Goal: Subscribe to service/newsletter: Subscribe to service/newsletter

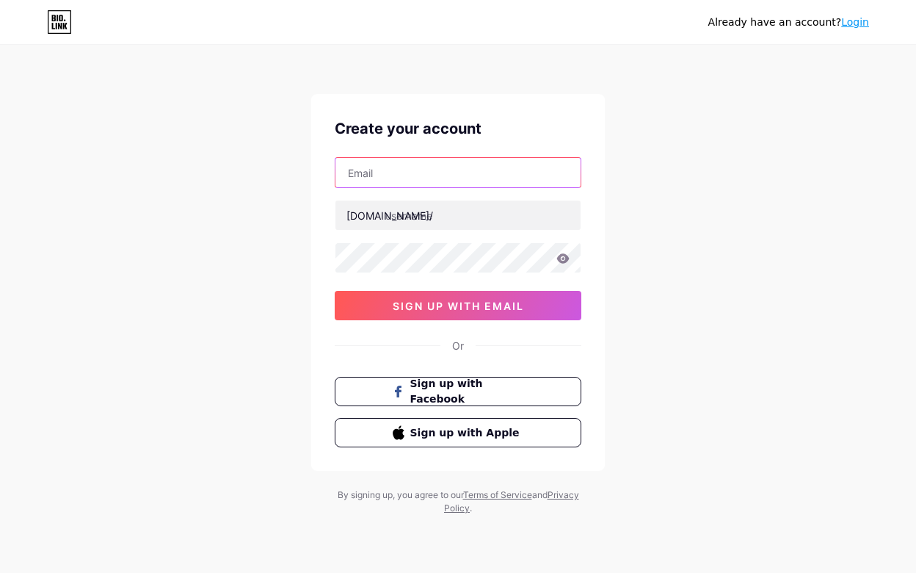
click at [396, 175] on input "text" at bounding box center [458, 172] width 245 height 29
paste input "[EMAIL_ADDRESS][DOMAIN_NAME]"
type input "[EMAIL_ADDRESS][DOMAIN_NAME]"
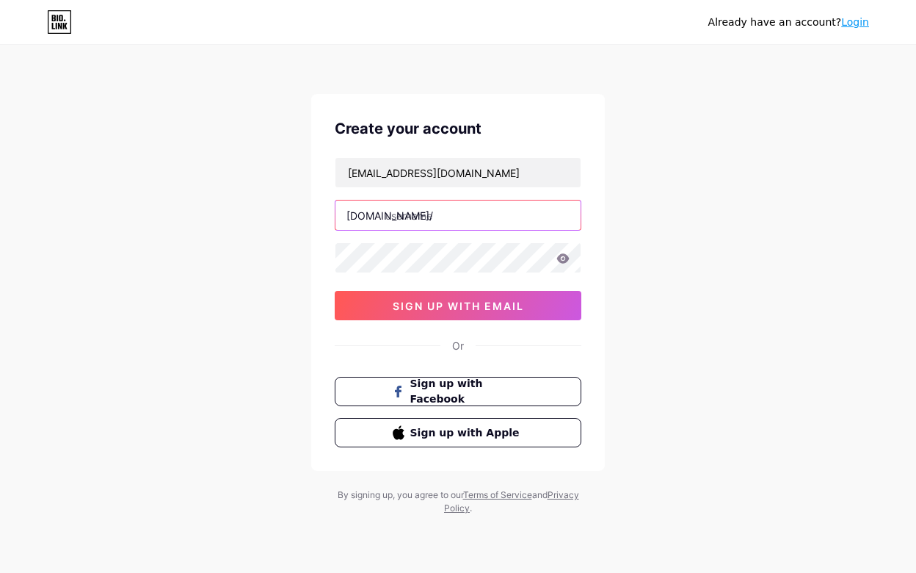
click at [430, 218] on input "text" at bounding box center [458, 214] width 245 height 29
type input "functionalbrandsinc"
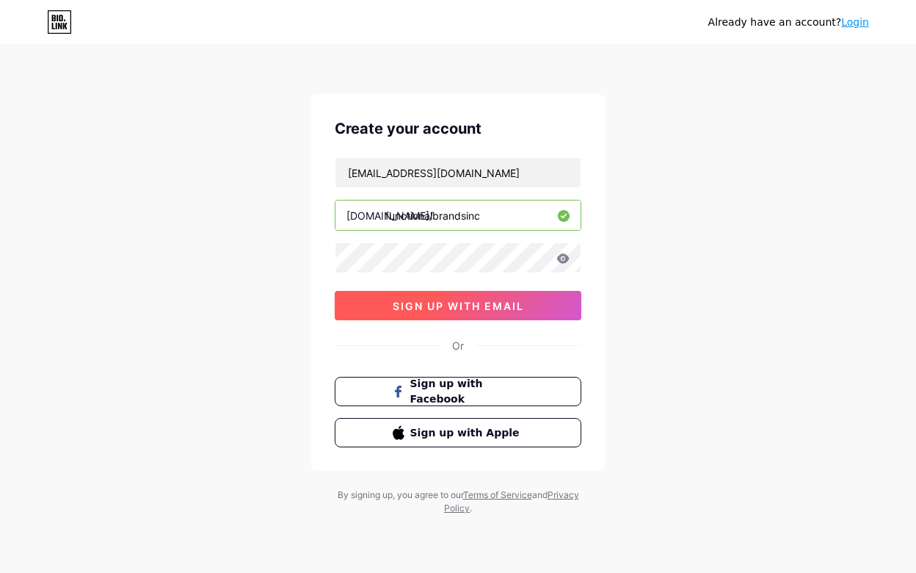
click at [483, 310] on span "sign up with email" at bounding box center [458, 306] width 131 height 12
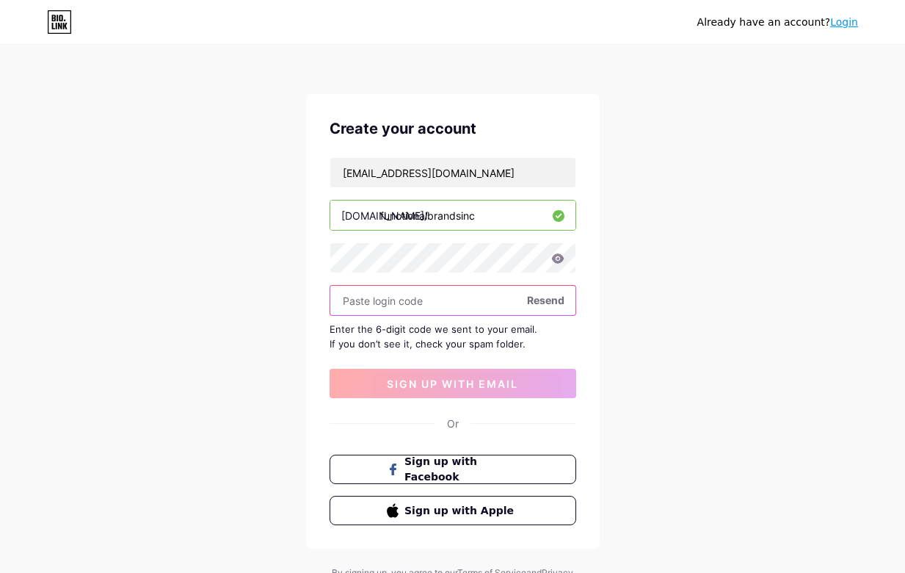
click at [388, 307] on input "text" at bounding box center [452, 300] width 245 height 29
paste input "206952"
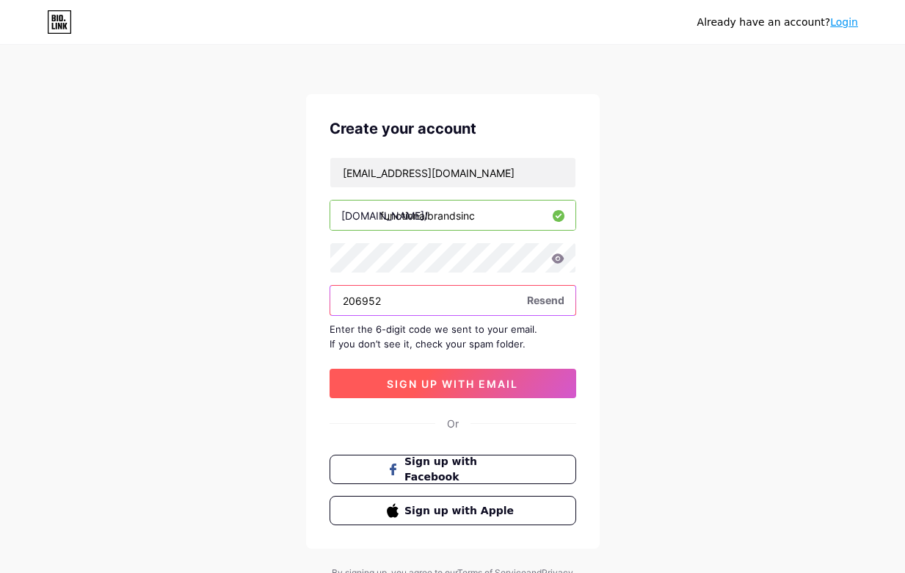
type input "206952"
click at [463, 385] on span "sign up with email" at bounding box center [452, 383] width 131 height 12
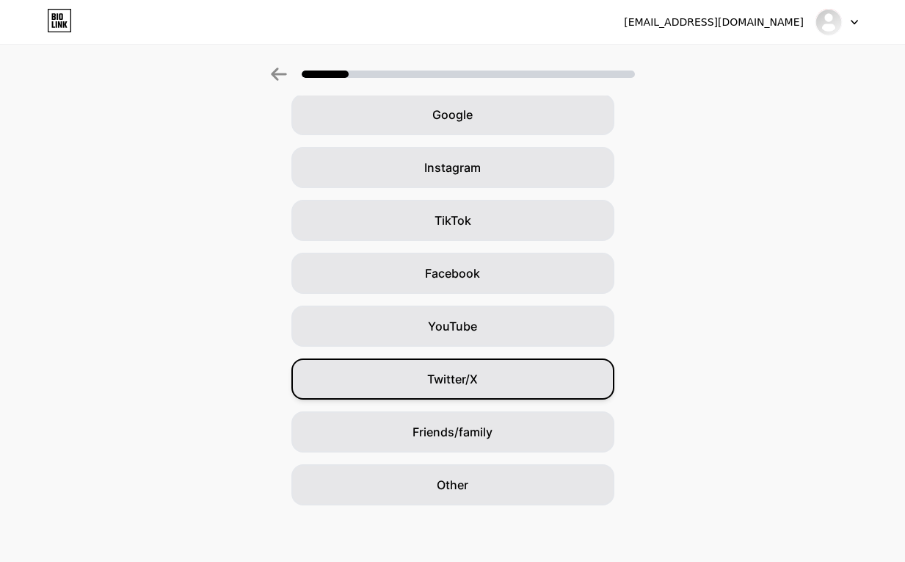
scroll to position [71, 0]
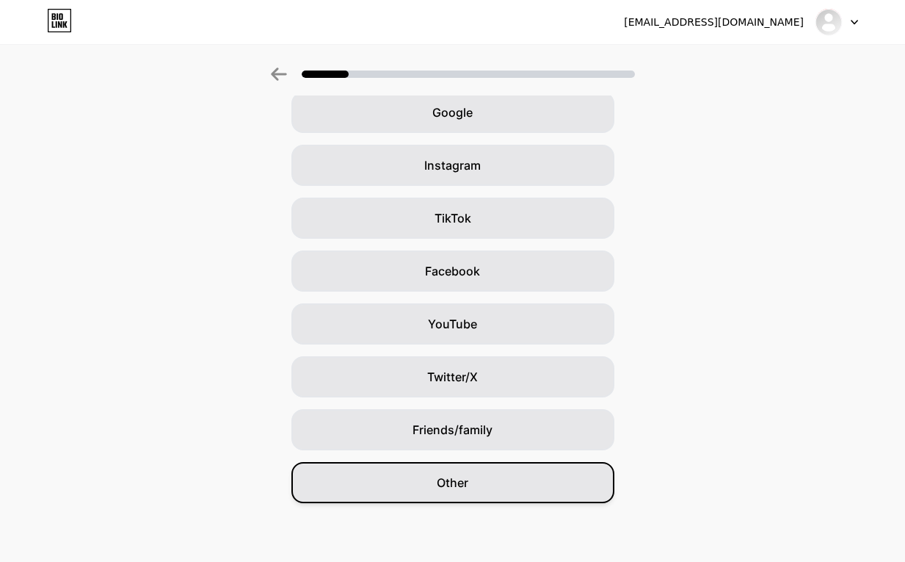
click at [489, 480] on div "Other" at bounding box center [452, 482] width 323 height 41
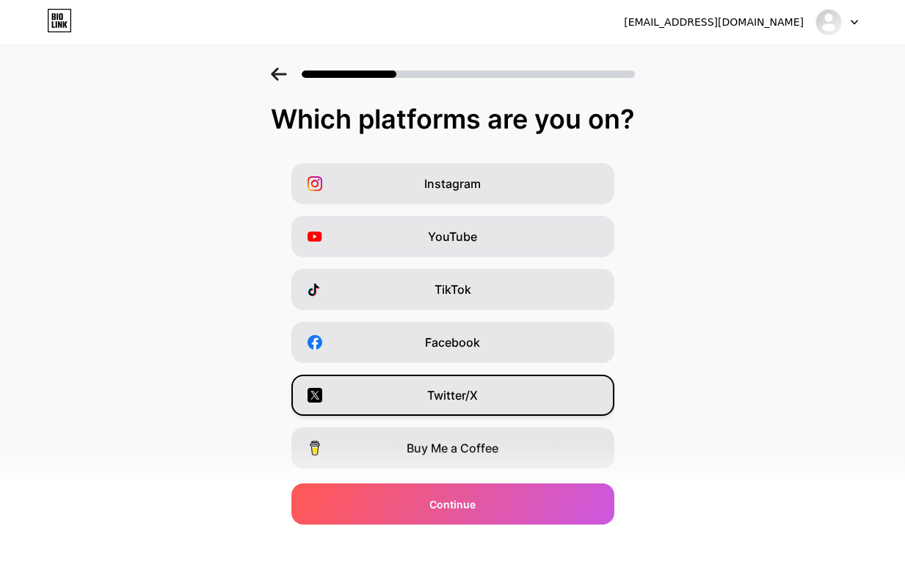
scroll to position [145, 0]
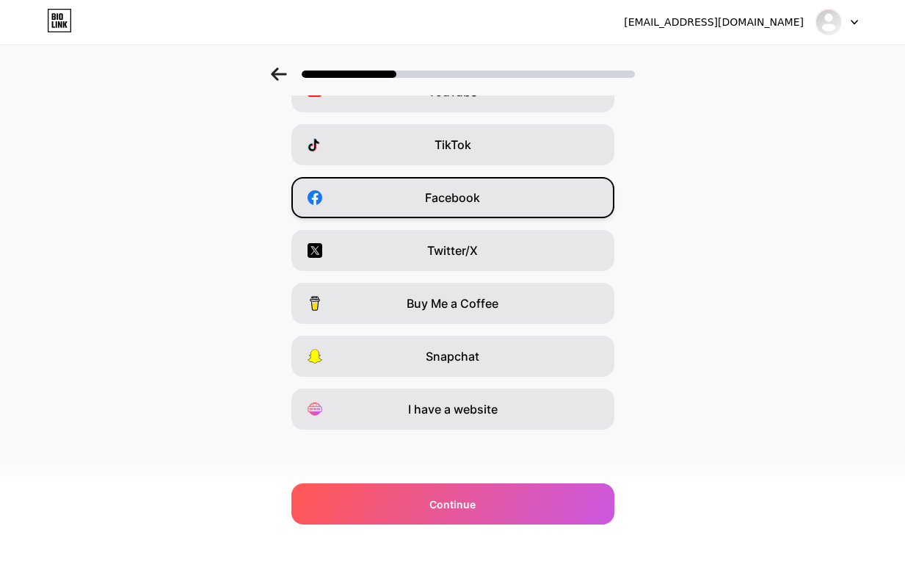
click at [471, 202] on span "Facebook" at bounding box center [452, 198] width 55 height 18
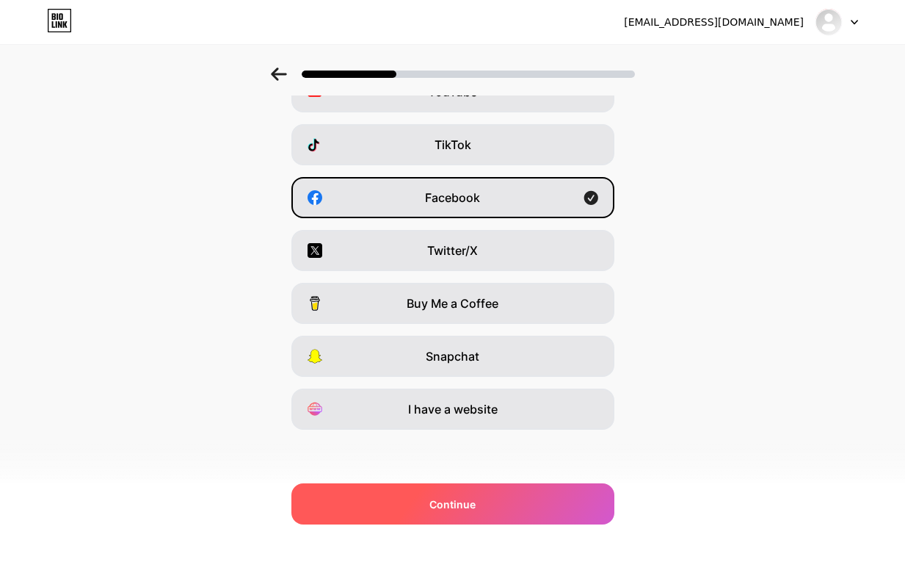
click at [502, 501] on div "Continue" at bounding box center [452, 503] width 323 height 41
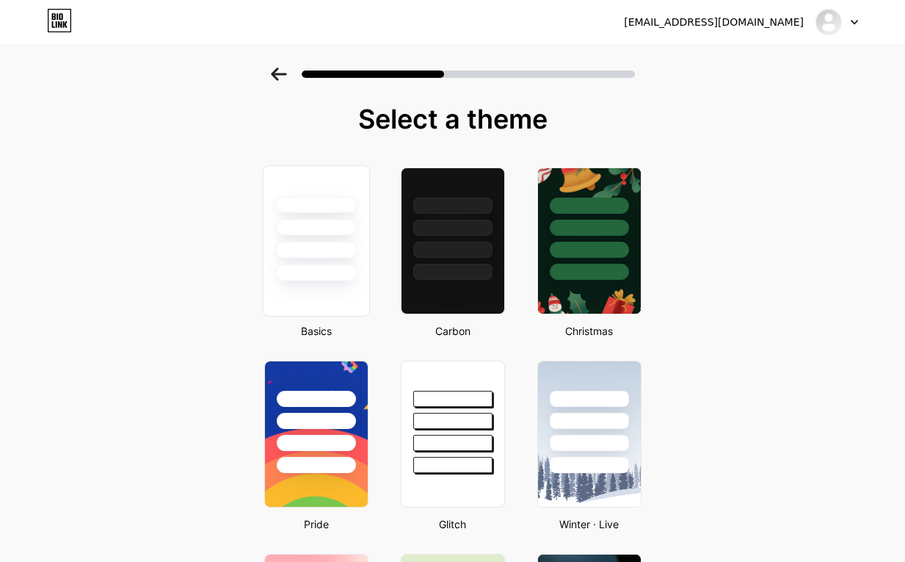
click at [307, 285] on div at bounding box center [315, 240] width 107 height 151
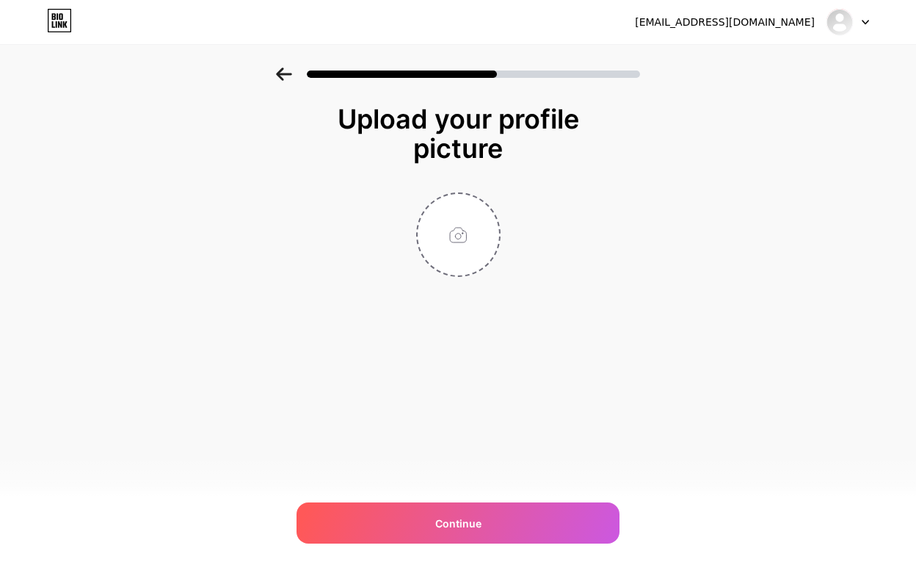
click at [281, 76] on icon at bounding box center [284, 74] width 16 height 13
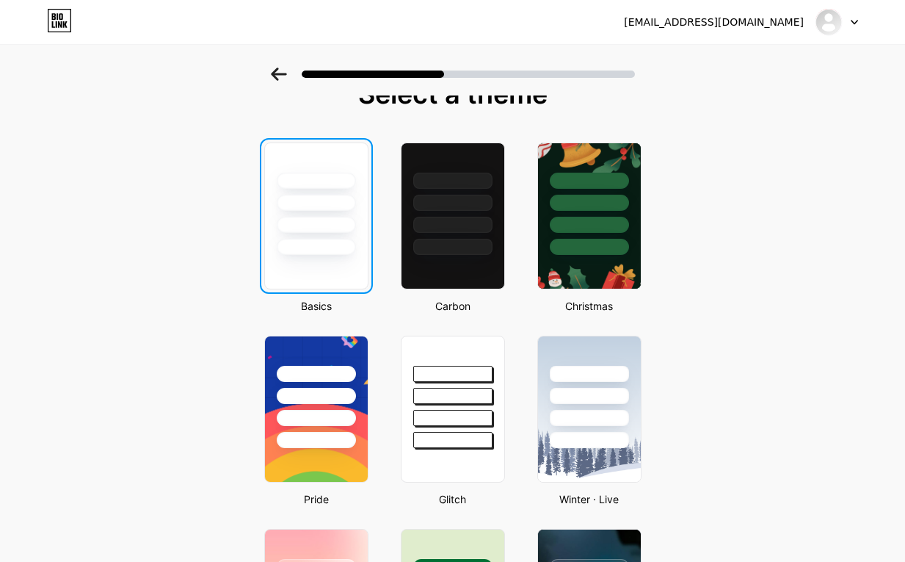
scroll to position [43, 0]
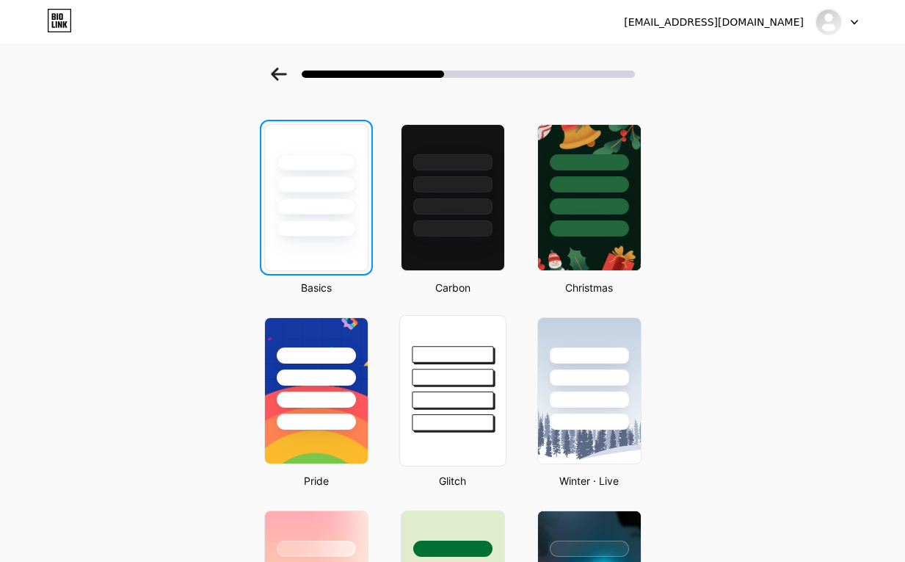
click at [471, 385] on div at bounding box center [452, 373] width 106 height 115
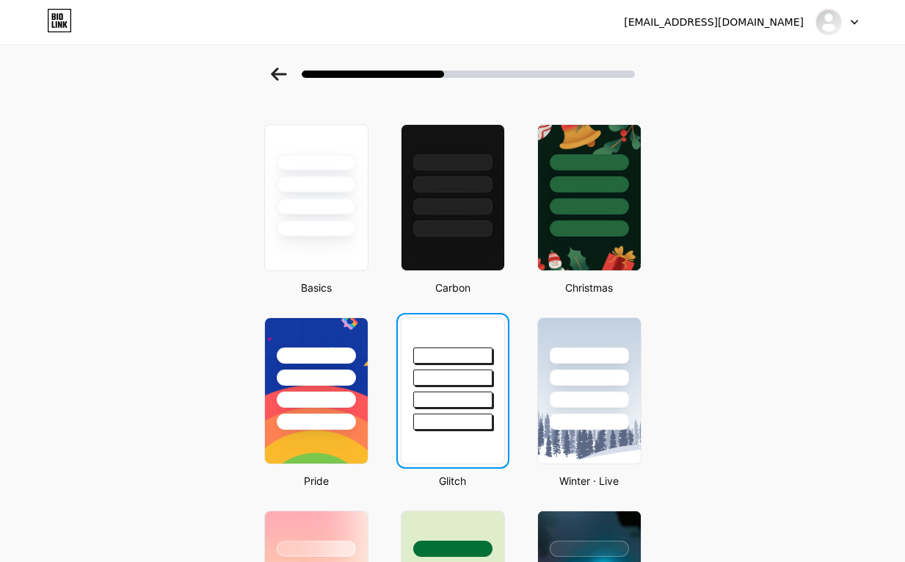
scroll to position [0, 0]
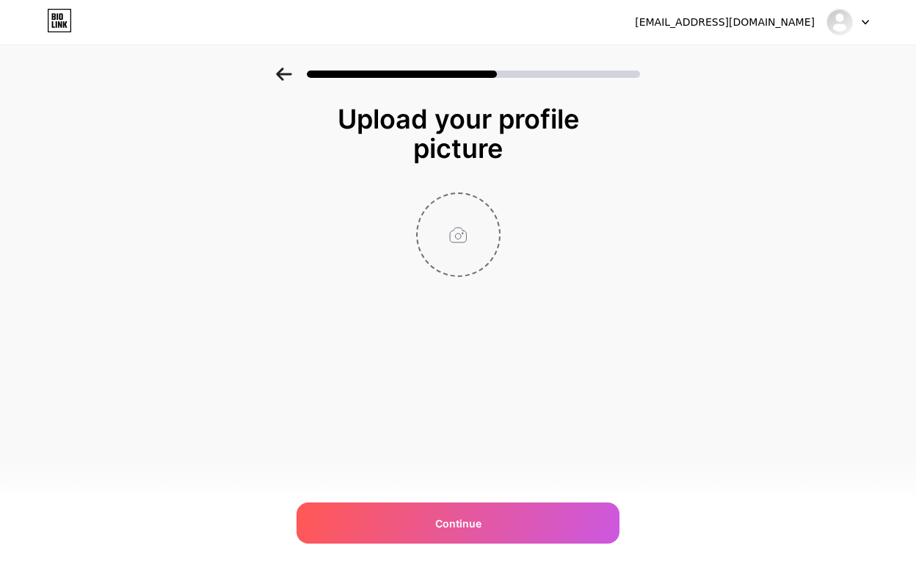
click at [461, 243] on input "file" at bounding box center [458, 234] width 81 height 81
type input "C:\fakepath\Functional Brands.png"
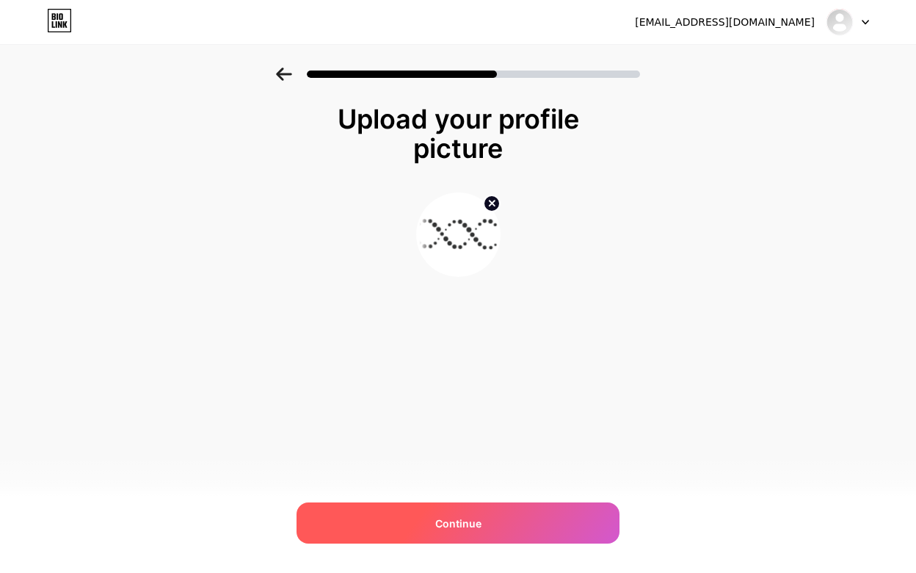
click at [520, 522] on div "Continue" at bounding box center [458, 522] width 323 height 41
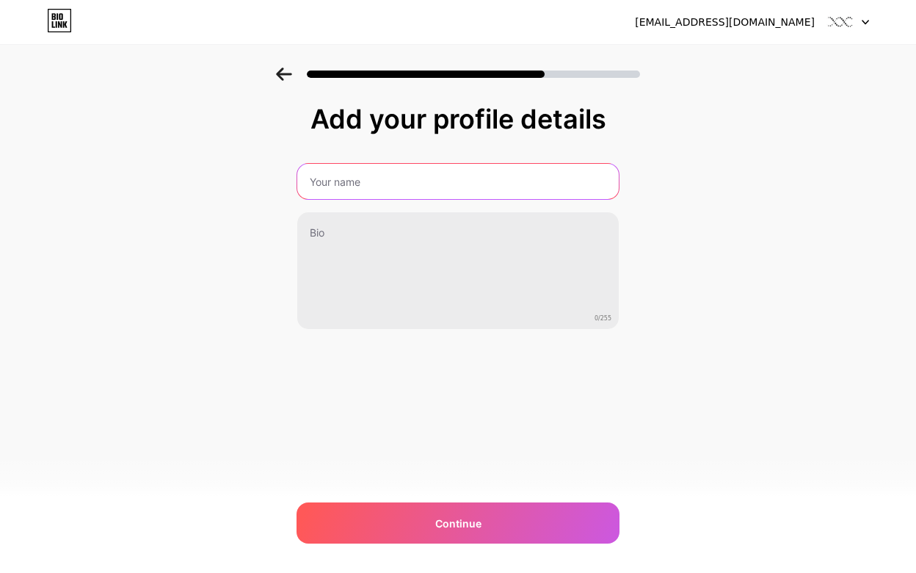
click at [350, 182] on input "text" at bounding box center [458, 181] width 322 height 35
click at [335, 184] on input "text" at bounding box center [458, 181] width 325 height 35
paste input "Functional Brands Inc"
type input "Functional Brands Inc"
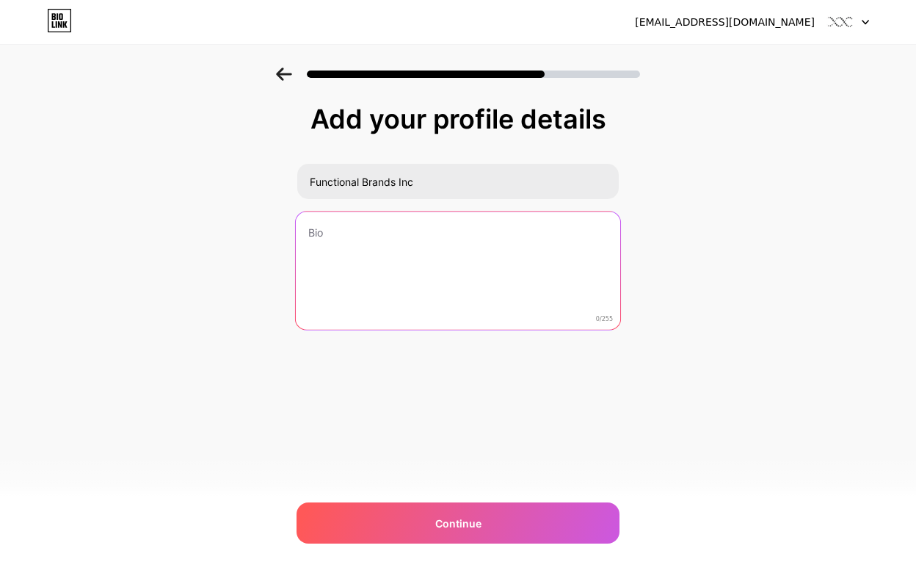
click at [352, 258] on textarea at bounding box center [458, 271] width 325 height 120
paste textarea "Health and Wellness with Made in USA products #MEHA"
type textarea "Health and Wellness with Made in USA products #MEHA"
drag, startPoint x: 594, startPoint y: 230, endPoint x: 272, endPoint y: 228, distance: 322.3
click at [272, 228] on div "Add your profile details Functional Brands Inc Health and Wellness with Made in…" at bounding box center [458, 236] width 916 height 336
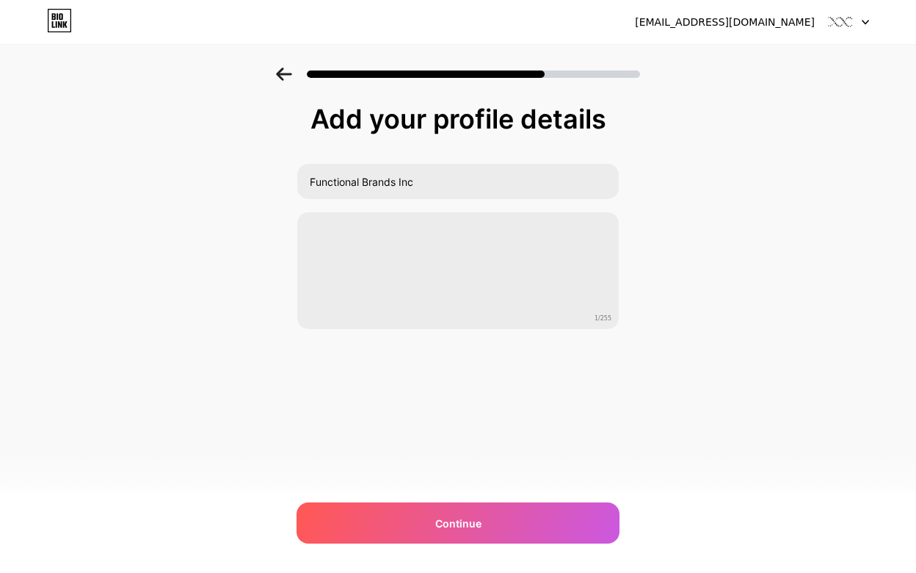
click at [772, 279] on div "Add your profile details Functional Brands Inc 1/255 Continue Error" at bounding box center [458, 236] width 916 height 336
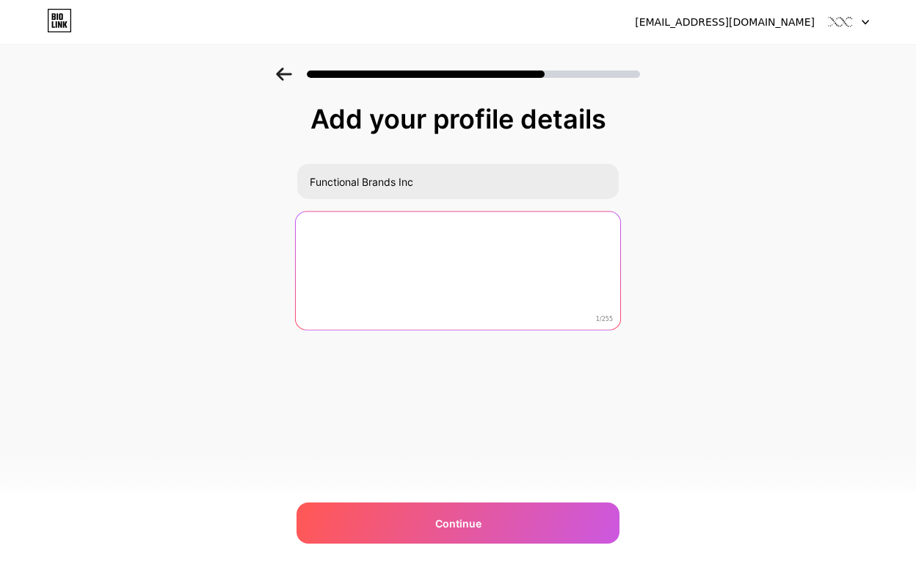
click at [396, 236] on textarea at bounding box center [458, 271] width 325 height 120
paste textarea "Health and Wellness with Made in USA products #MEHA"
type textarea "Health and Wellness with Made in USA products #MEHA"
drag, startPoint x: 556, startPoint y: 233, endPoint x: 286, endPoint y: 222, distance: 269.7
click at [286, 222] on div "Add your profile details Functional Brands Inc Health and Wellness with Made in…" at bounding box center [458, 236] width 916 height 336
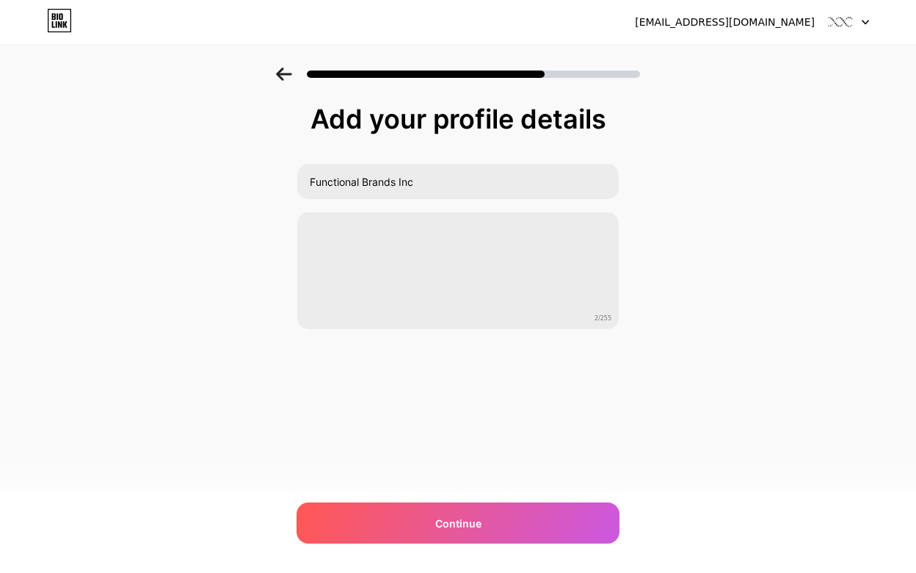
click at [409, 391] on div "Add your profile details Functional Brands Inc 2/255 Continue Error" at bounding box center [458, 253] width 323 height 299
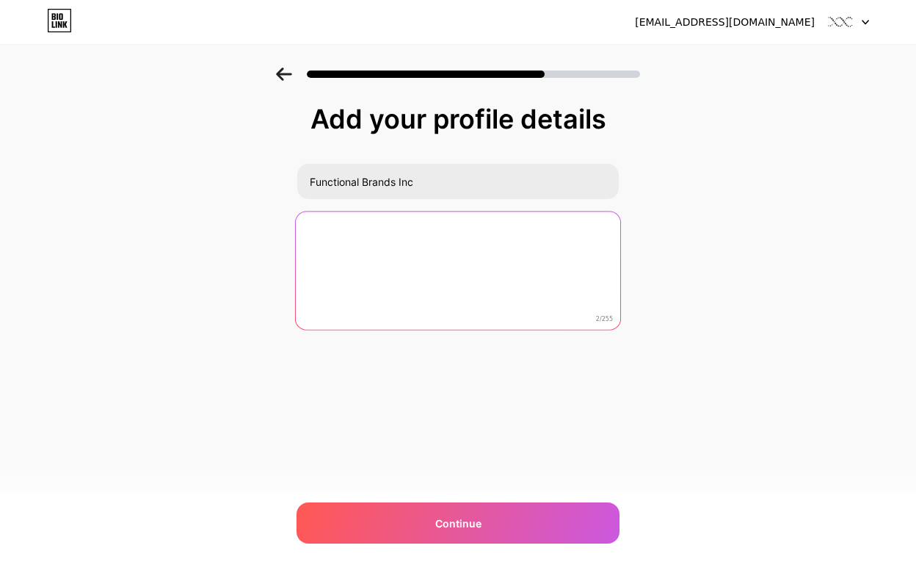
click at [397, 247] on textarea at bounding box center [458, 271] width 325 height 120
click at [335, 228] on textarea at bounding box center [458, 271] width 325 height 120
paste textarea "Health and Wellness with Made in USA products #MEHA"
type textarea "Health and Wellness with Made in USA products #MEHA"
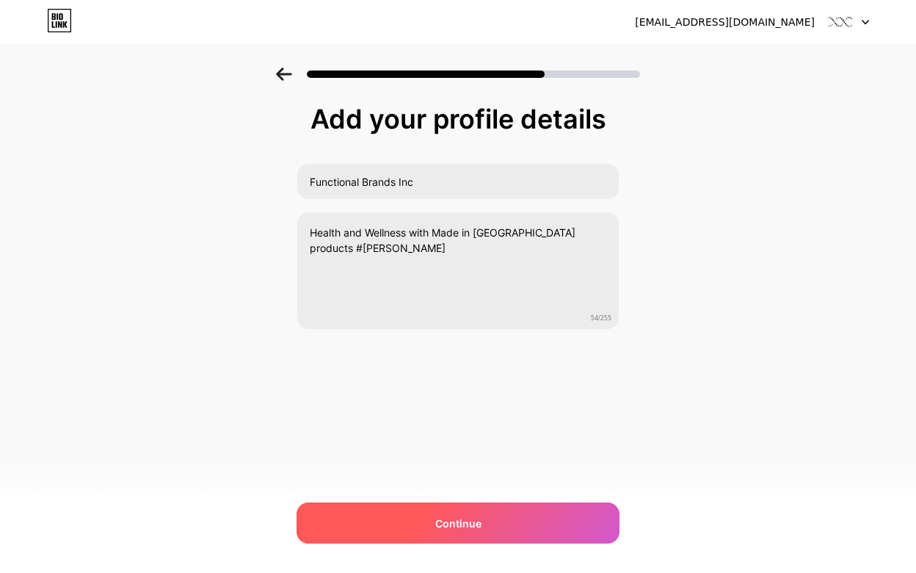
click at [479, 521] on span "Continue" at bounding box center [458, 522] width 46 height 15
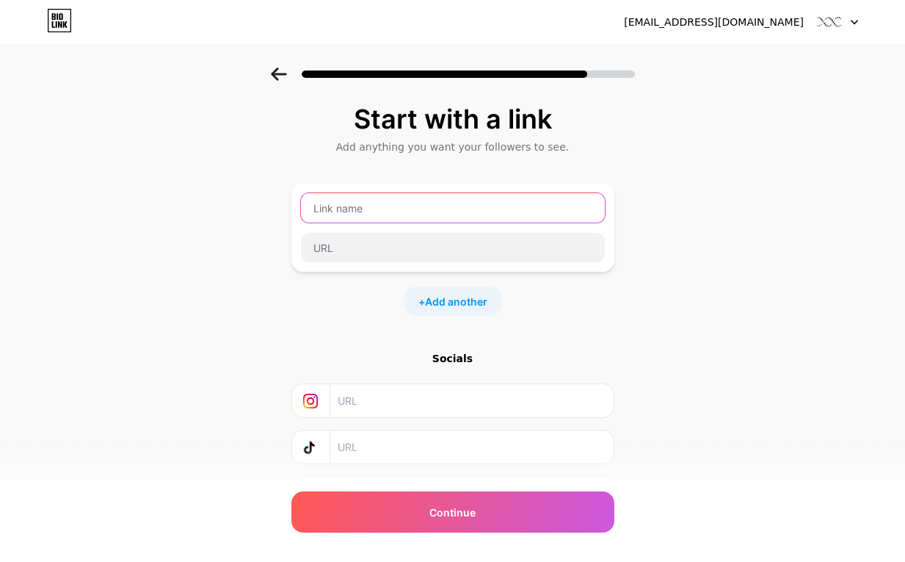
click at [359, 211] on input "text" at bounding box center [453, 207] width 304 height 29
paste input "https://www.crunchbase.com/organization/functional-brands-inc"
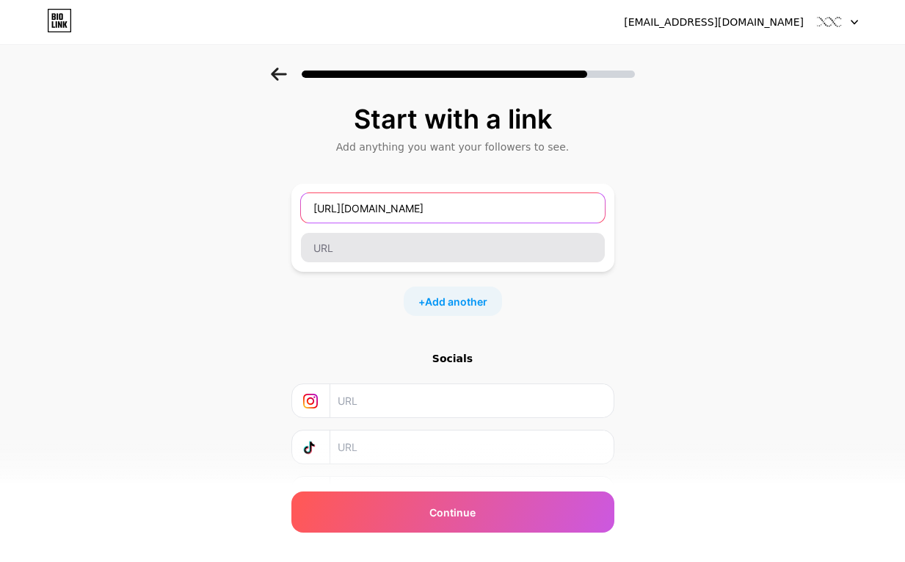
type input "https://www.crunchbase.com/organization/functional-brands-inc"
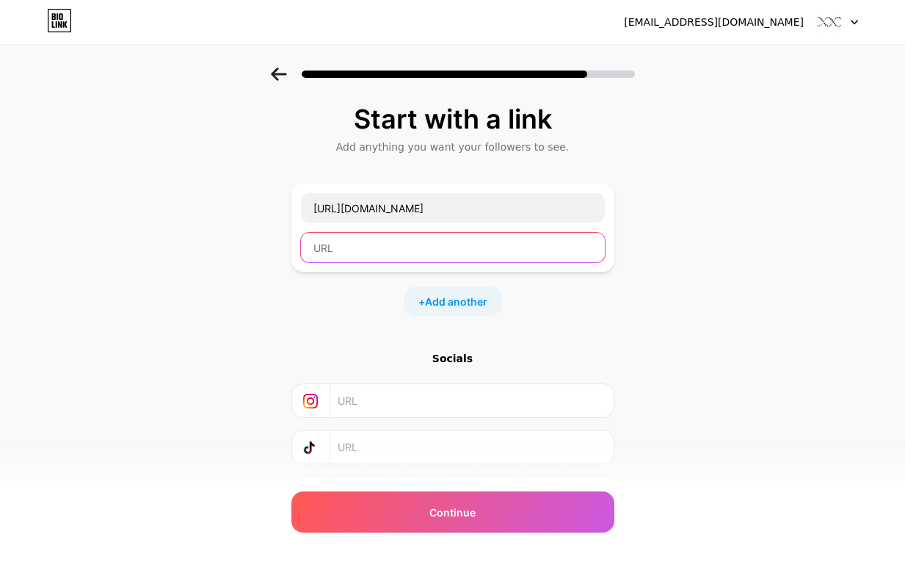
scroll to position [0, 0]
click at [348, 247] on input "text" at bounding box center [453, 247] width 304 height 29
type input "Crunchbase"
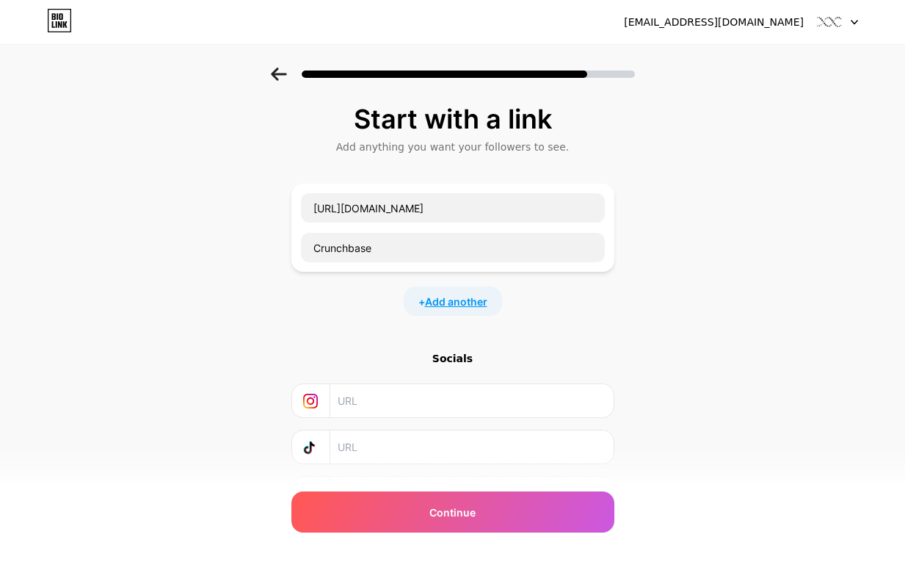
click at [449, 299] on span "Add another" at bounding box center [456, 301] width 62 height 15
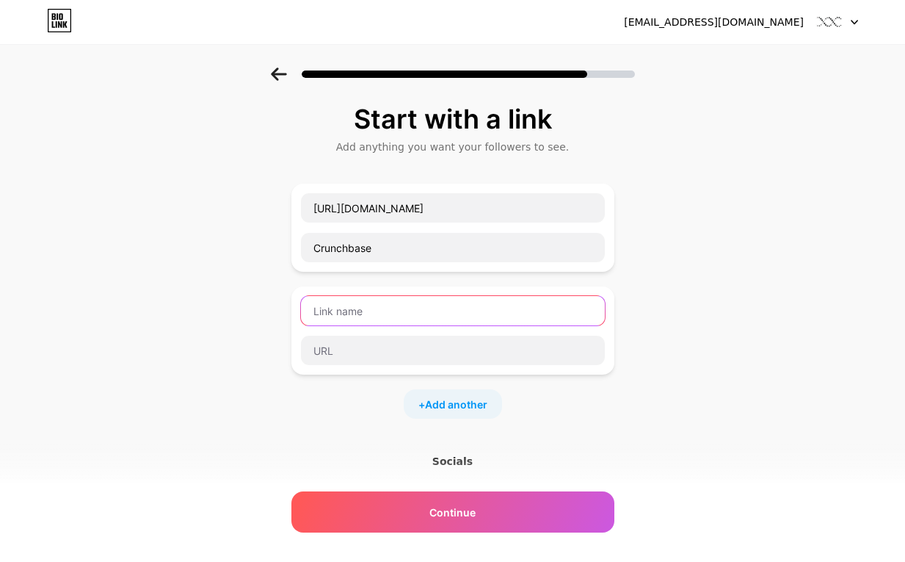
click at [353, 310] on input "text" at bounding box center [453, 310] width 304 height 29
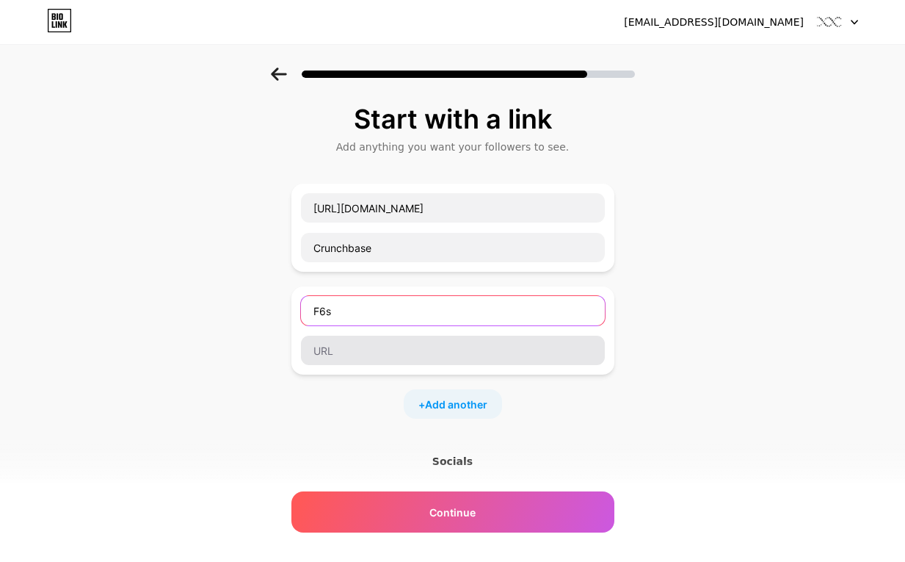
type input "F6s"
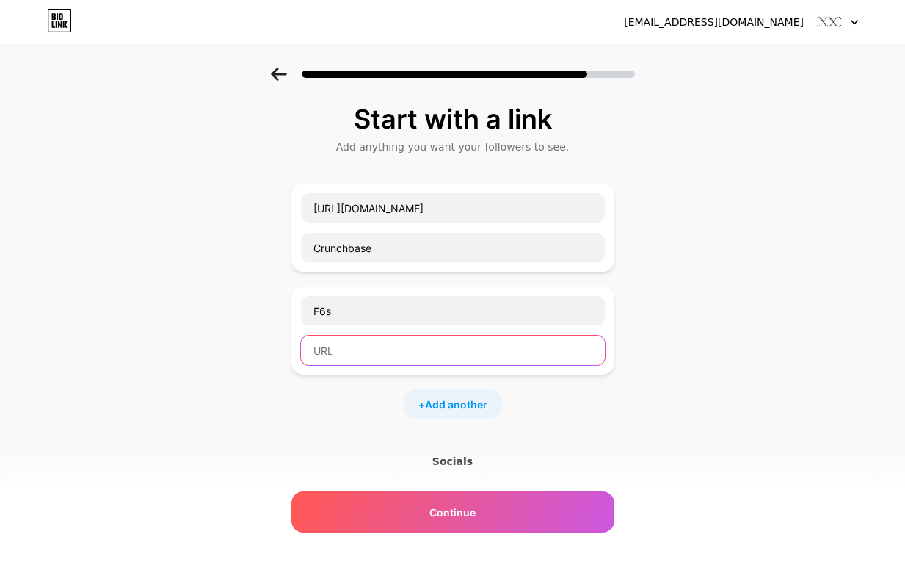
click at [347, 354] on input "text" at bounding box center [453, 350] width 304 height 29
paste input "https://www.f6s.com/company/functionalbrandsinc"
type input "https://www.f6s.com/company/functionalbrandsinc"
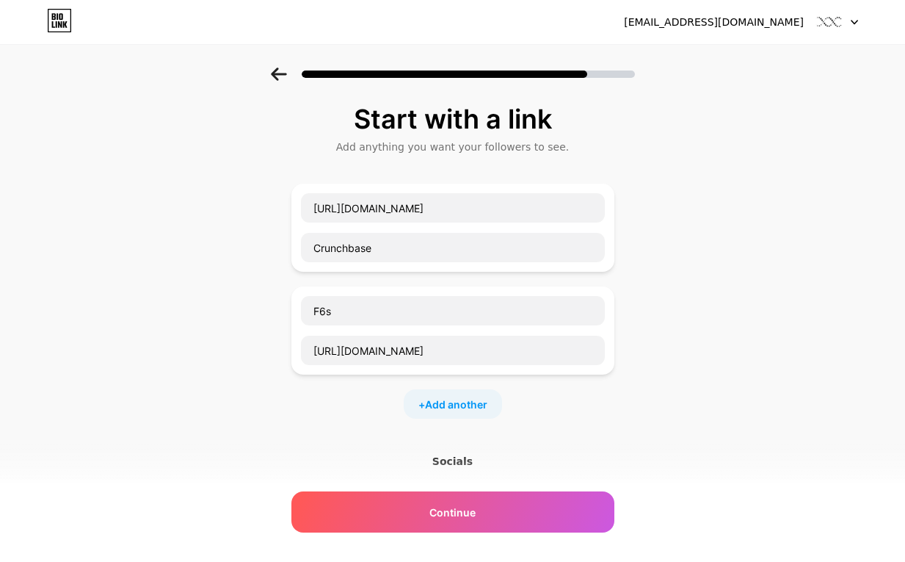
click at [167, 400] on div "Start with a link Add anything you want your followers to see. https://www.crun…" at bounding box center [452, 377] width 905 height 619
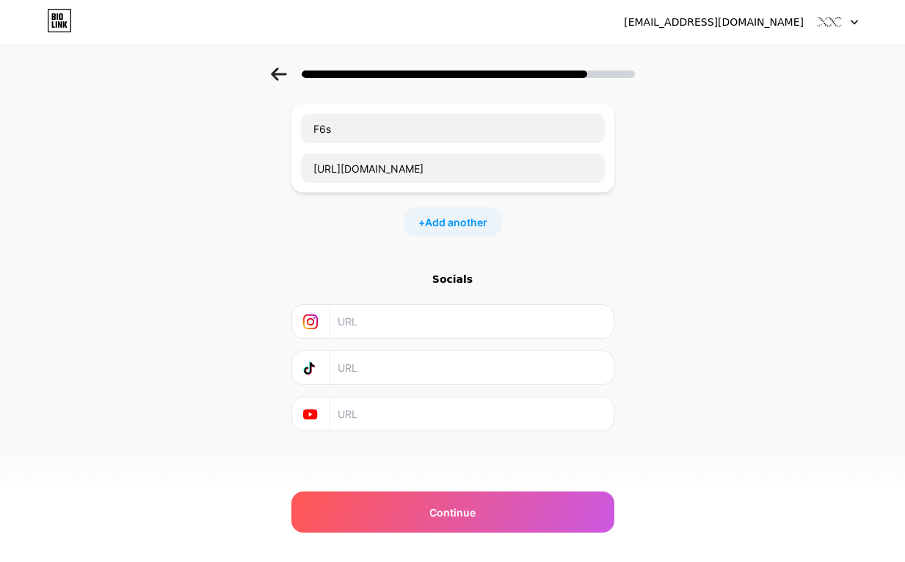
scroll to position [184, 0]
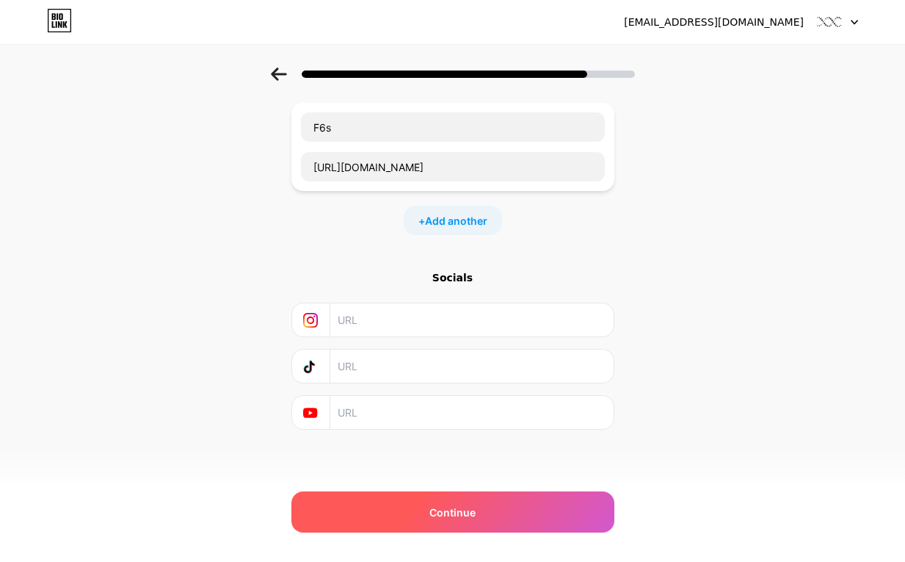
click at [460, 515] on span "Continue" at bounding box center [453, 511] width 46 height 15
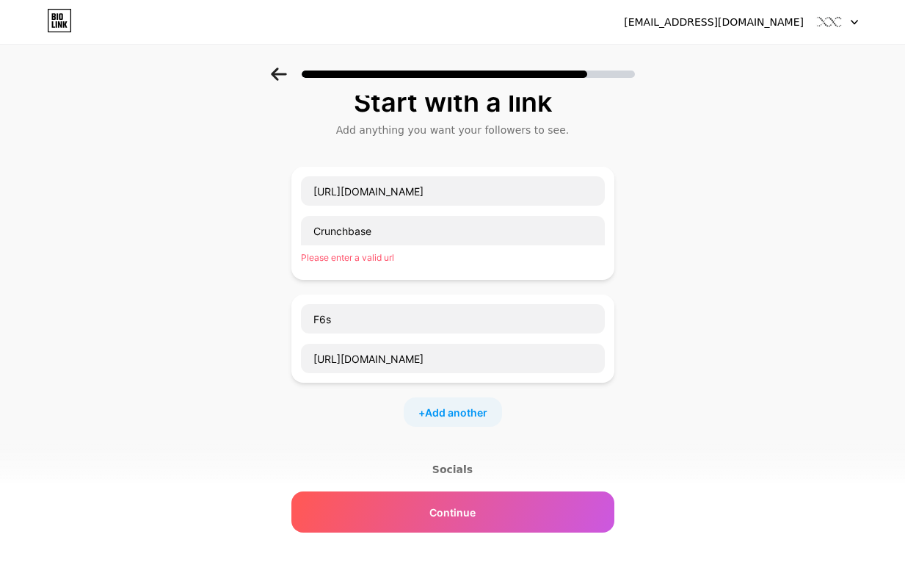
scroll to position [0, 0]
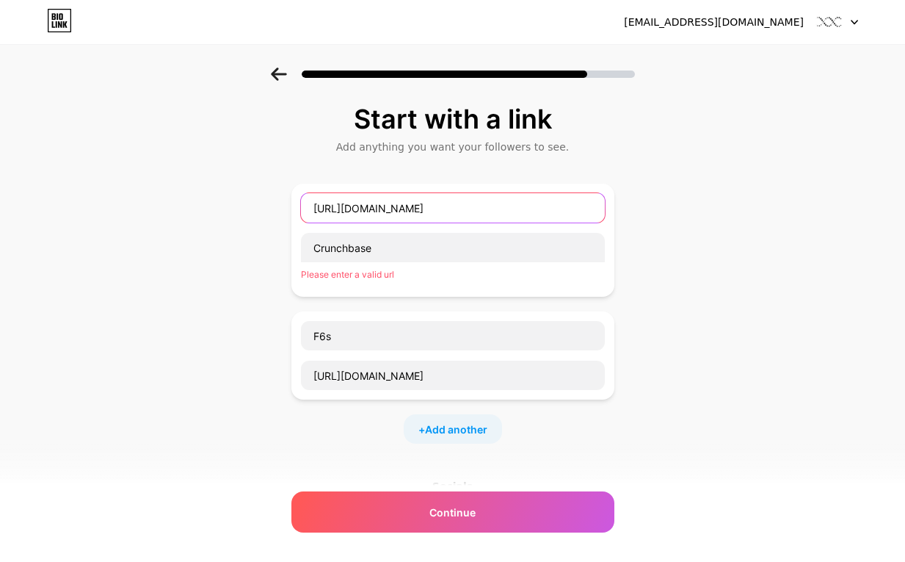
click at [431, 209] on input "https://www.crunchbase.com/organization/functional-brands-inc" at bounding box center [453, 207] width 304 height 29
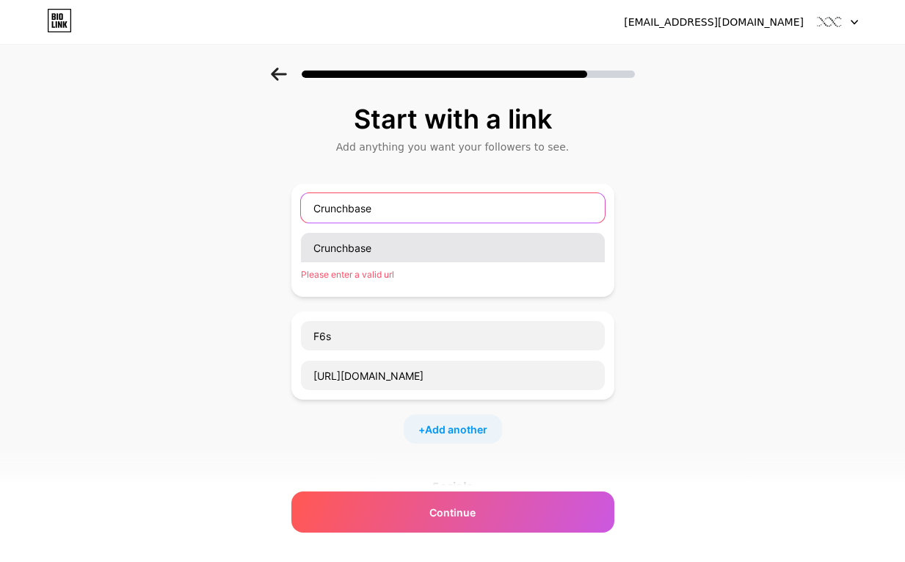
type input "Crunchbase"
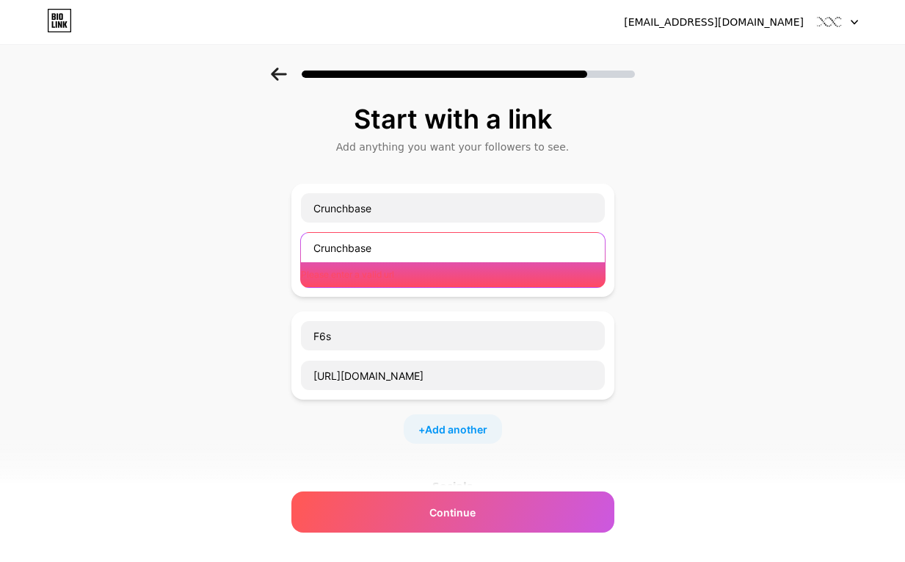
drag, startPoint x: 366, startPoint y: 252, endPoint x: 194, endPoint y: 253, distance: 171.8
click at [194, 253] on div "Start with a link Add anything you want your followers to see. Crunchbase Crunc…" at bounding box center [452, 390] width 905 height 644
paste input "https://www.crunchbase.com/organization/functional-brands-inc"
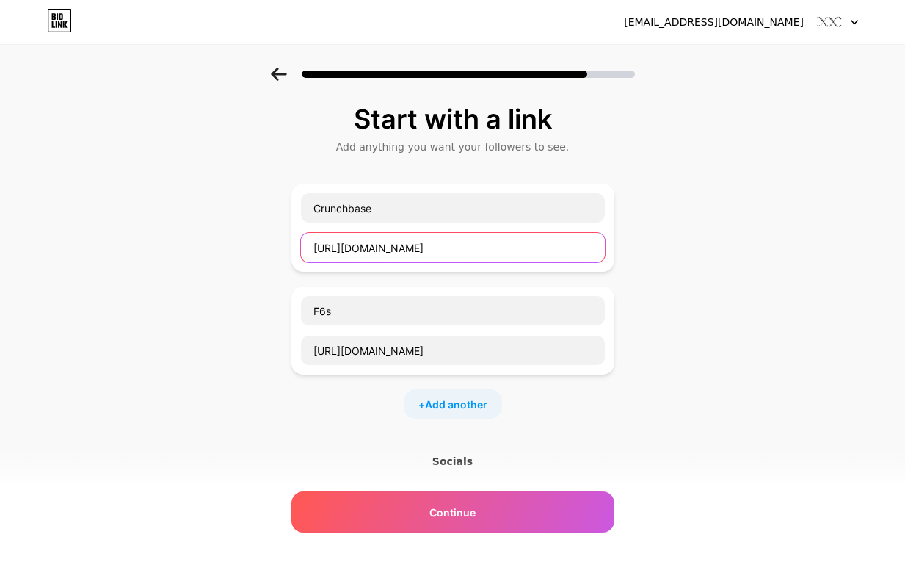
scroll to position [0, 37]
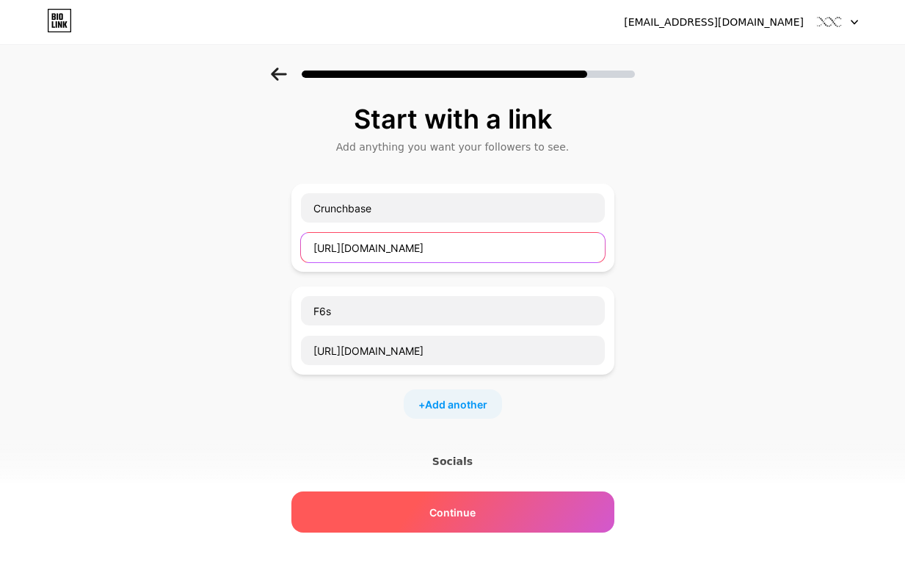
type input "https://www.crunchbase.com/organization/functional-brands-inc"
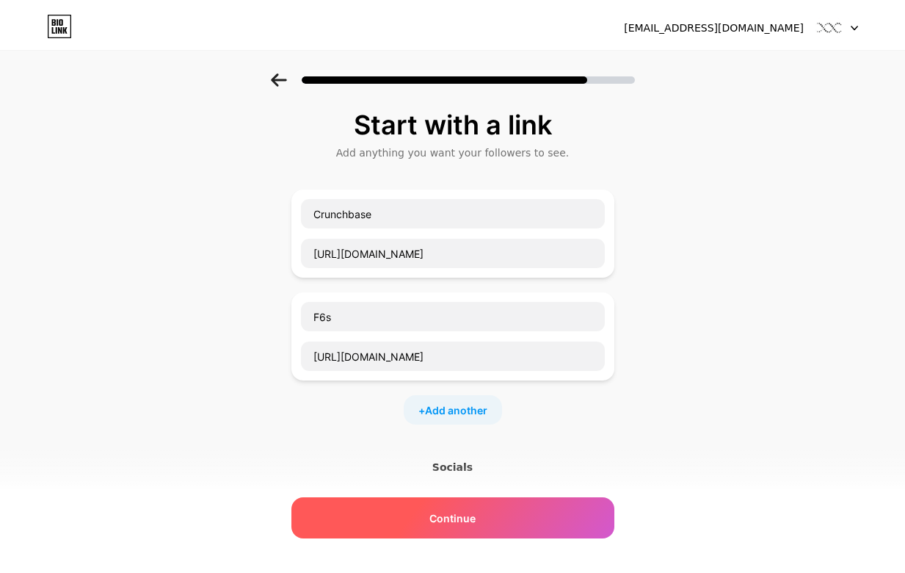
scroll to position [0, 0]
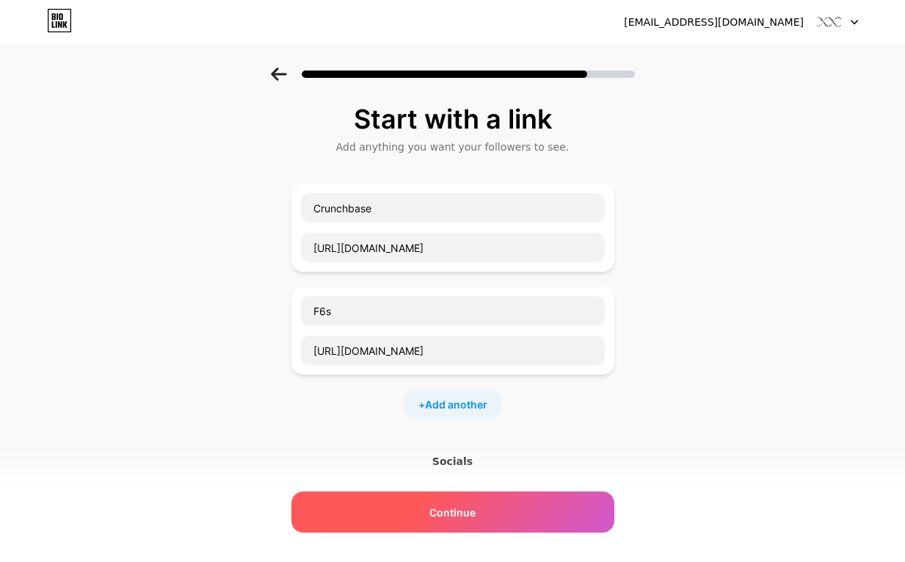
click at [481, 501] on div "Continue" at bounding box center [452, 511] width 323 height 41
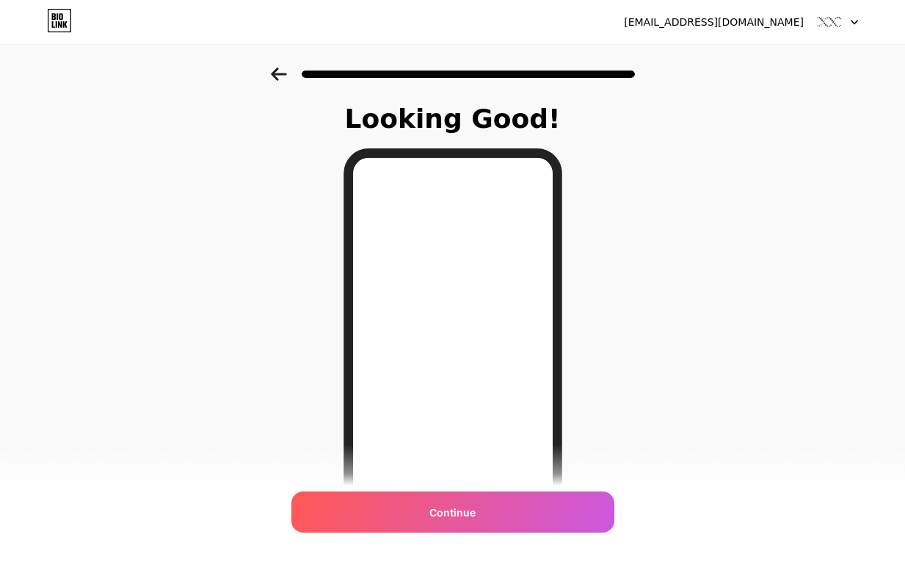
click at [476, 512] on span "Continue" at bounding box center [453, 511] width 46 height 15
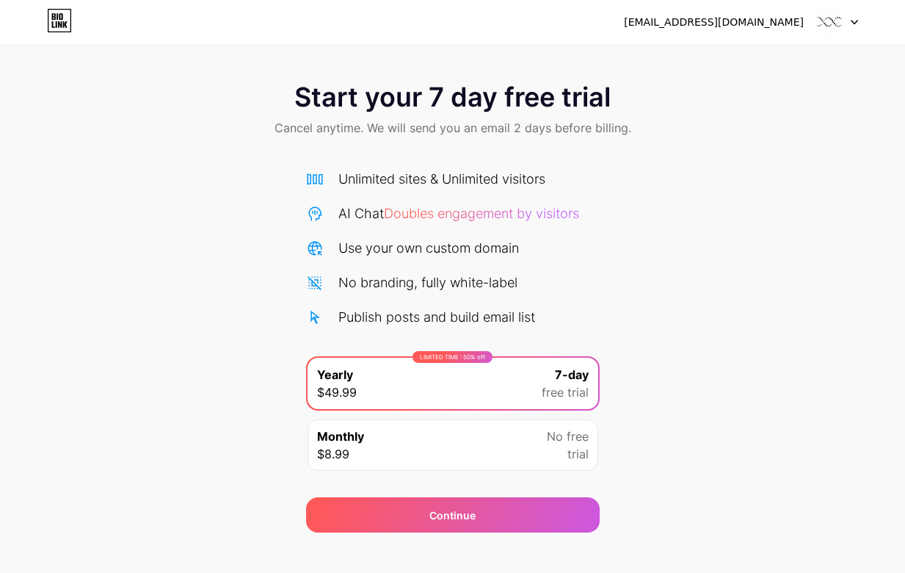
click at [843, 29] on div at bounding box center [837, 22] width 43 height 26
click at [709, 26] on div "[EMAIL_ADDRESS][DOMAIN_NAME]" at bounding box center [714, 22] width 180 height 15
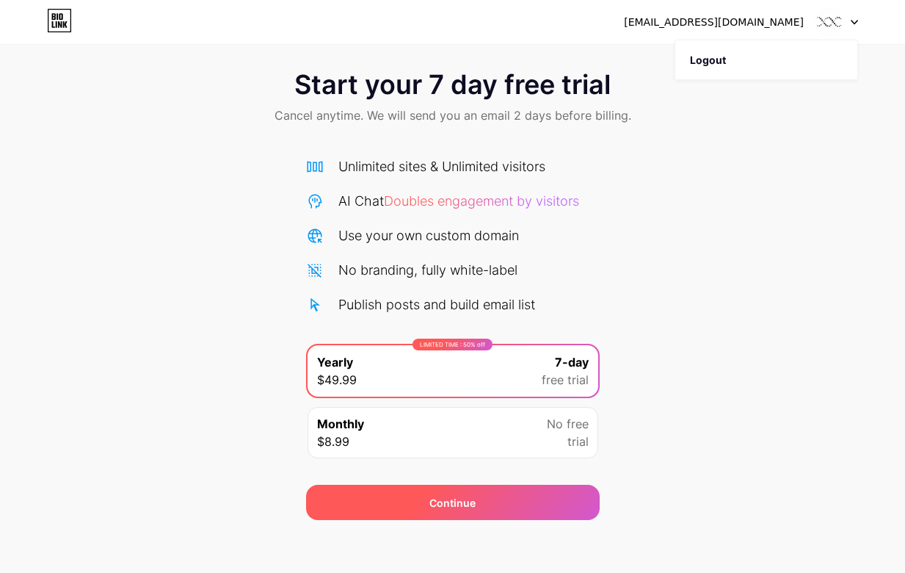
scroll to position [18, 0]
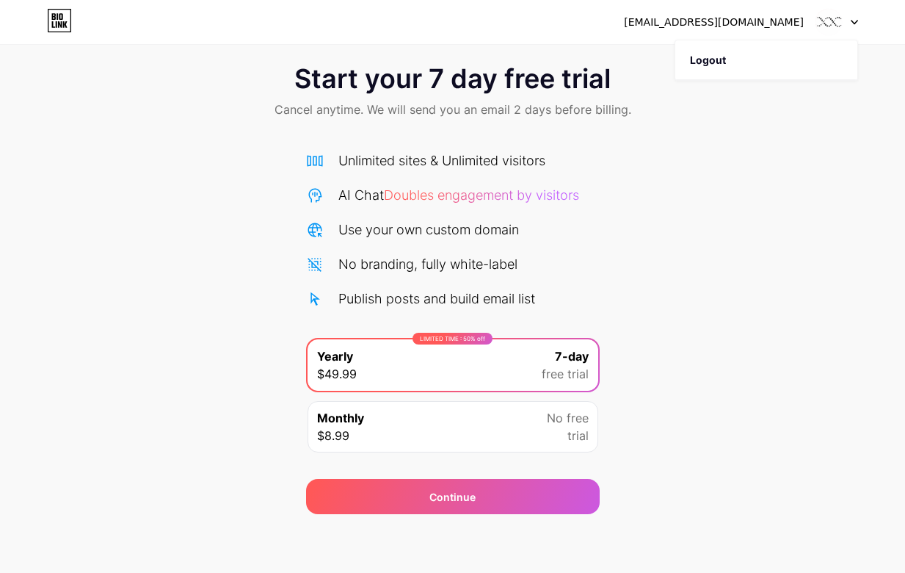
click at [614, 454] on div "Start your 7 day free trial Cancel anytime. We will send you an email 2 days be…" at bounding box center [452, 281] width 905 height 465
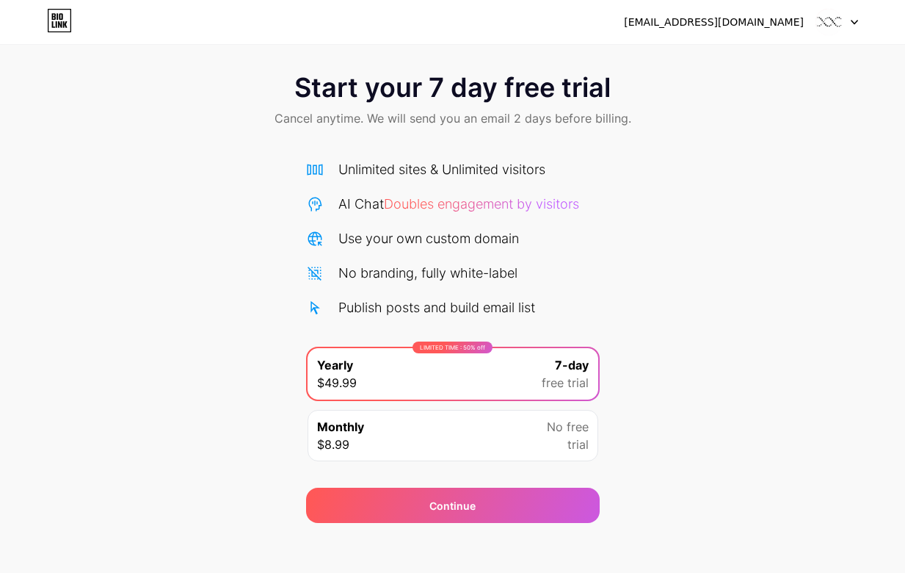
scroll to position [0, 0]
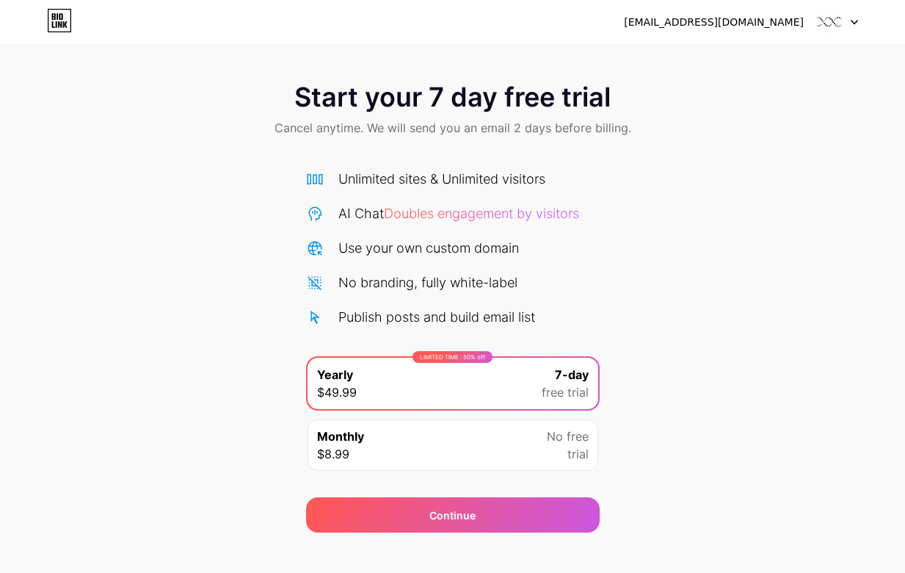
click at [60, 22] on icon at bounding box center [60, 24] width 4 height 7
click at [733, 23] on div "[EMAIL_ADDRESS][DOMAIN_NAME]" at bounding box center [714, 22] width 180 height 15
click at [857, 23] on icon at bounding box center [854, 22] width 7 height 5
click at [770, 27] on div "[EMAIL_ADDRESS][DOMAIN_NAME]" at bounding box center [714, 22] width 180 height 15
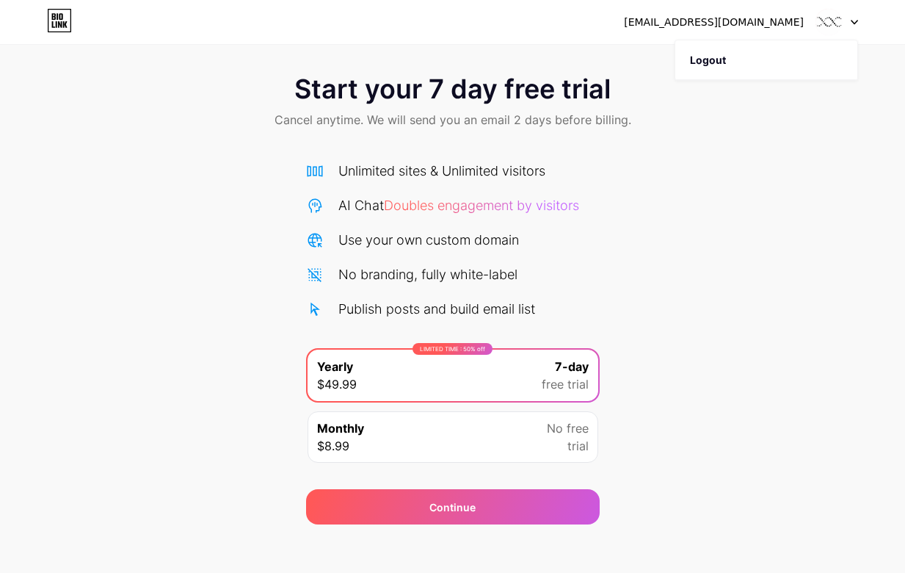
scroll to position [18, 0]
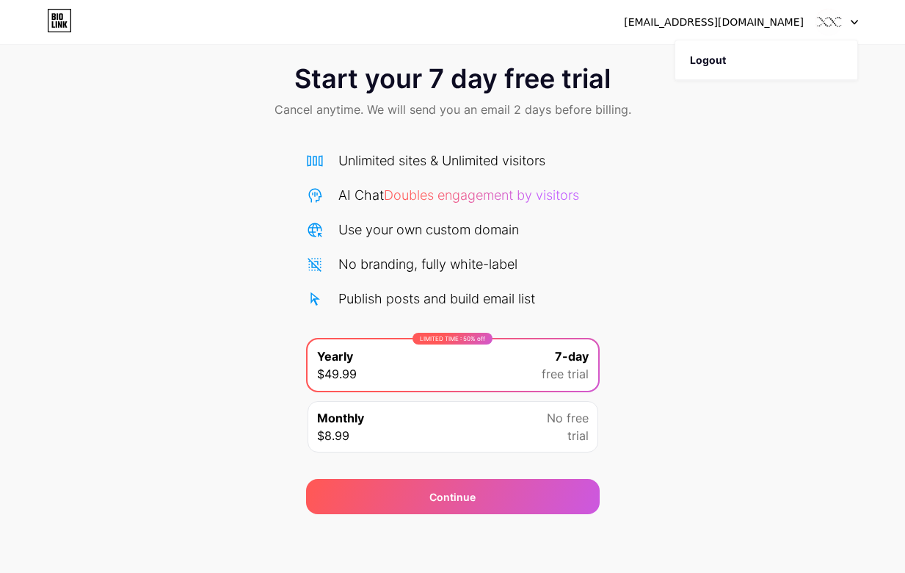
click at [51, 21] on icon at bounding box center [59, 20] width 25 height 23
click at [414, 435] on div "Monthly $8.99 No free trial" at bounding box center [453, 426] width 291 height 51
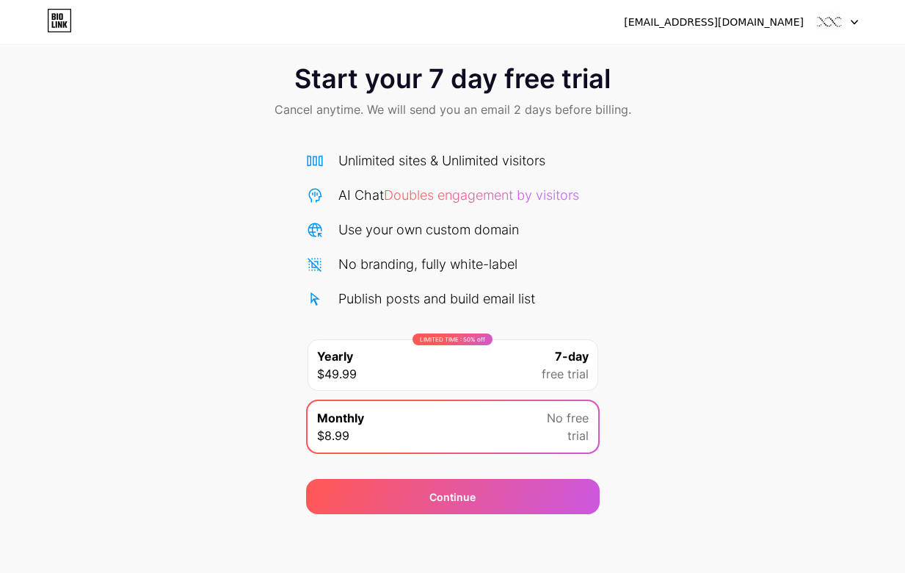
click at [463, 524] on div "functionalbrandsinc@gmail.com Logout Link Copied Start your 7 day free trial Ca…" at bounding box center [452, 277] width 905 height 591
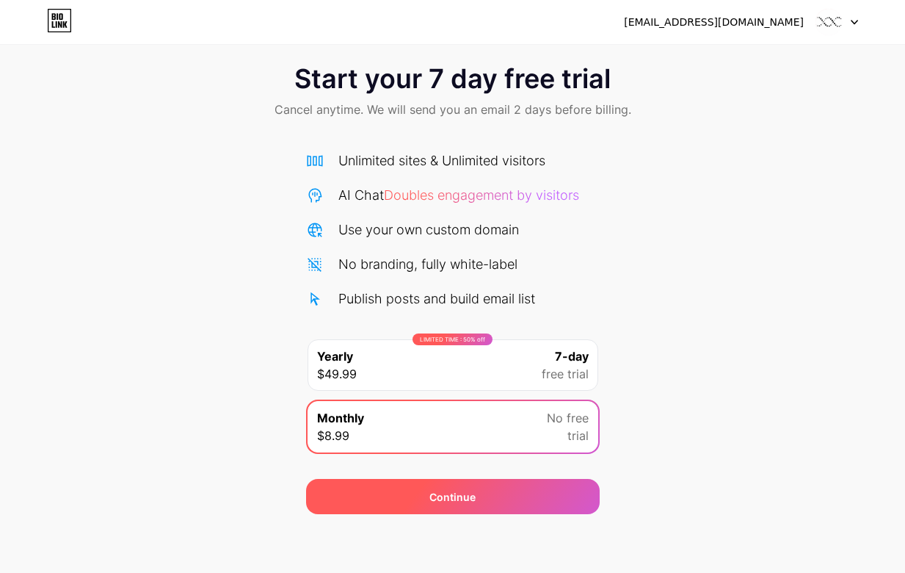
click at [470, 498] on div "Continue" at bounding box center [453, 496] width 46 height 15
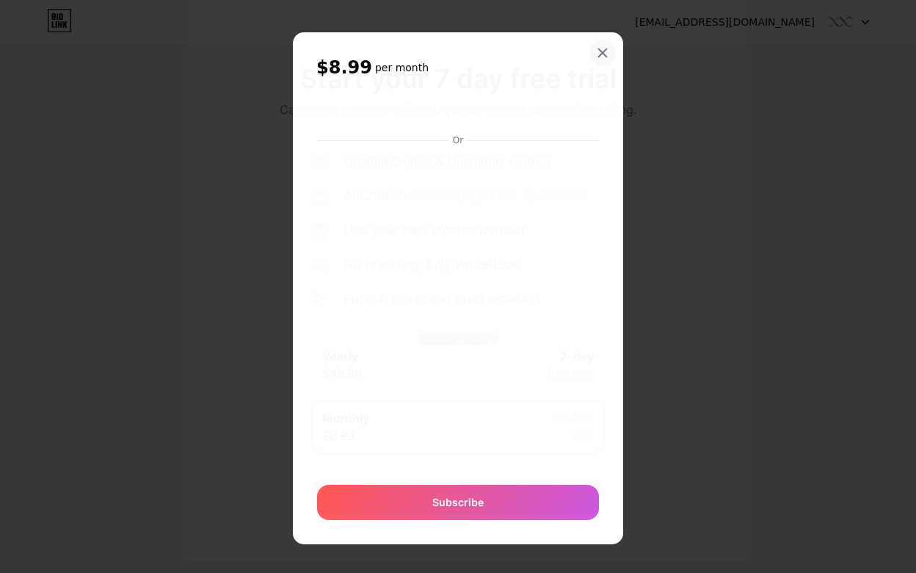
click at [590, 54] on div at bounding box center [603, 53] width 26 height 26
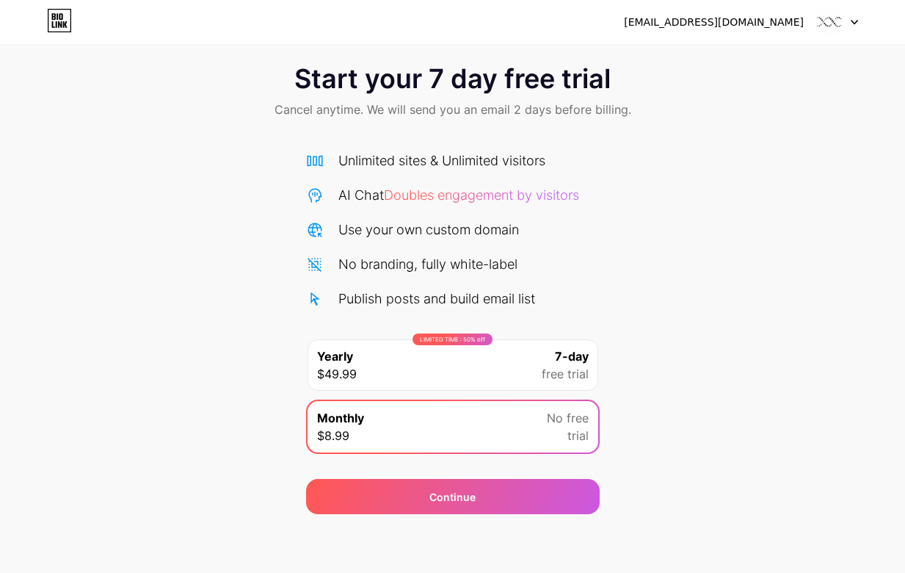
scroll to position [0, 0]
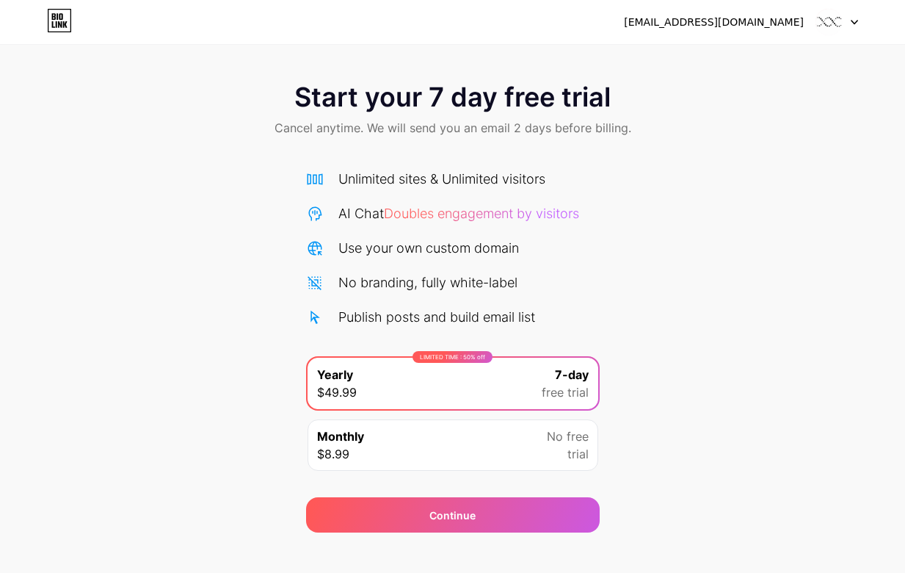
click at [857, 25] on div at bounding box center [837, 22] width 43 height 26
click at [789, 66] on li "Logout" at bounding box center [766, 60] width 182 height 40
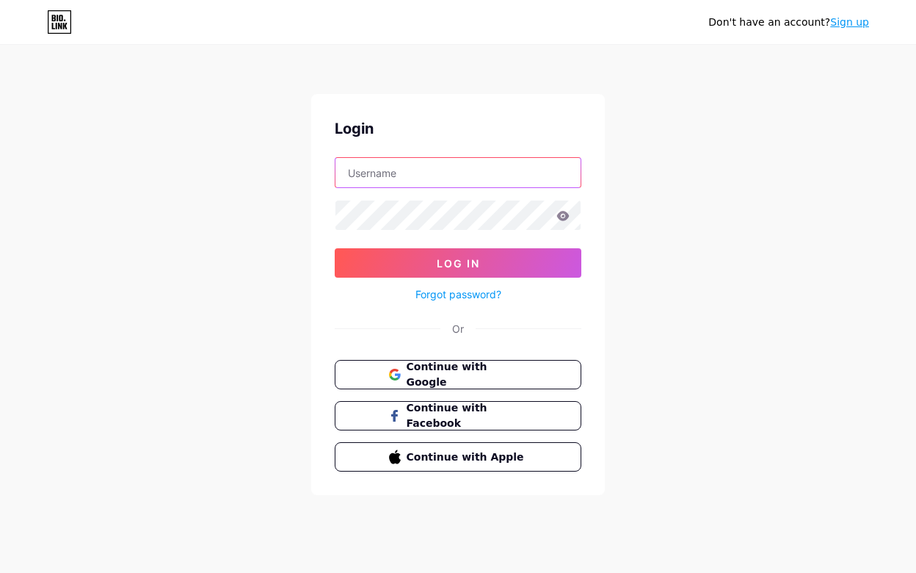
click at [377, 173] on input "text" at bounding box center [458, 172] width 245 height 29
type input "[EMAIL_ADDRESS][DOMAIN_NAME]"
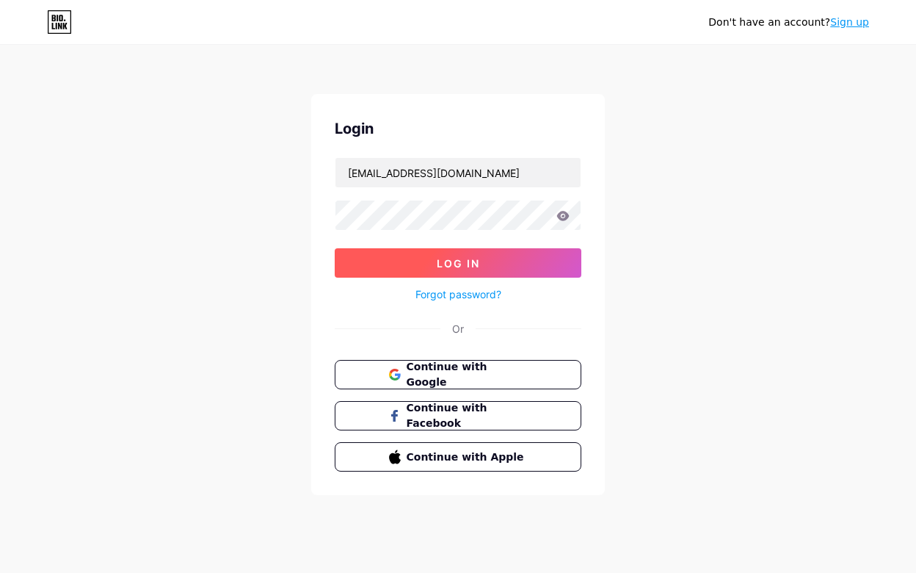
click at [443, 268] on span "Log In" at bounding box center [458, 263] width 43 height 12
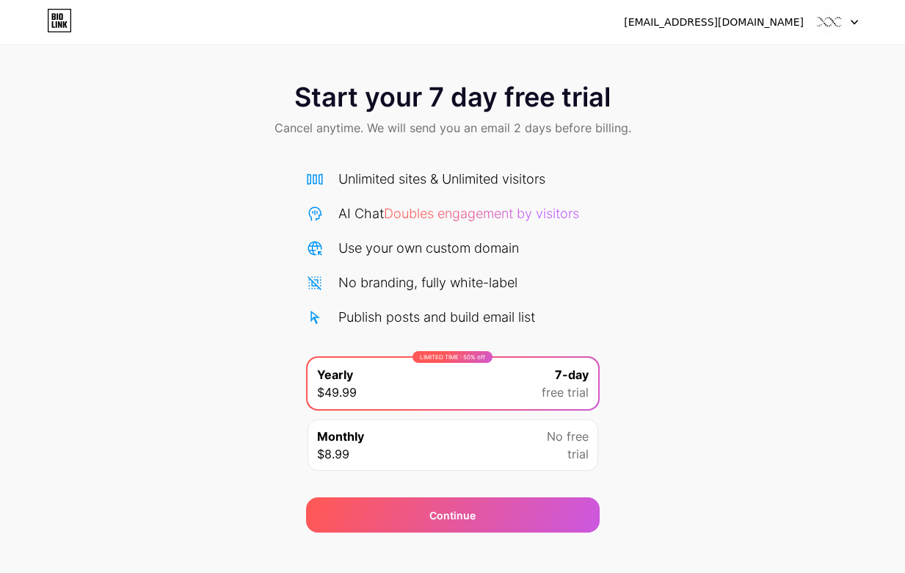
click at [730, 24] on div "[EMAIL_ADDRESS][DOMAIN_NAME]" at bounding box center [714, 22] width 180 height 15
click at [837, 21] on img at bounding box center [829, 22] width 28 height 28
click at [890, 91] on div "Start your 7 day free trial Cancel anytime. We will send you an email 2 days be…" at bounding box center [452, 111] width 905 height 87
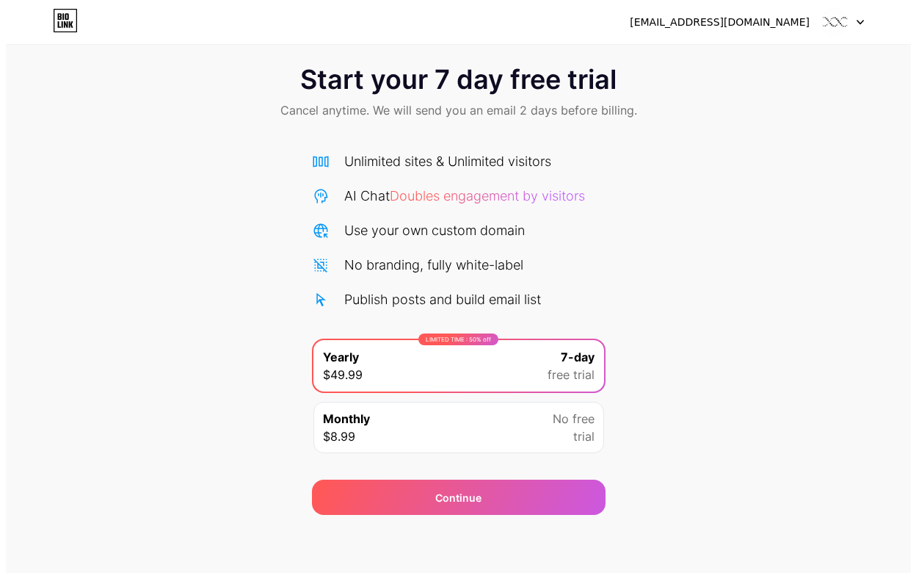
scroll to position [18, 0]
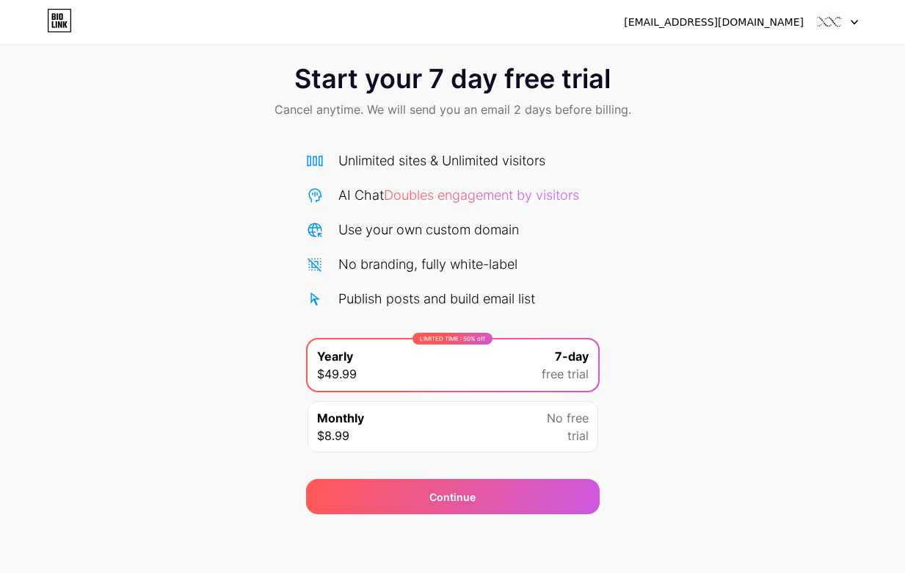
click at [231, 435] on div "Start your 7 day free trial Cancel anytime. We will send you an email 2 days be…" at bounding box center [452, 281] width 905 height 465
click at [406, 269] on div "No branding, fully white-label" at bounding box center [427, 264] width 179 height 20
click at [398, 286] on div "Unlimited sites & Unlimited visitors AI Chat Doubles engagement by visitors Use…" at bounding box center [453, 230] width 294 height 158
click at [397, 298] on div "Publish posts and build email list" at bounding box center [436, 299] width 197 height 20
click at [395, 167] on div "Unlimited sites & Unlimited visitors" at bounding box center [441, 161] width 207 height 20
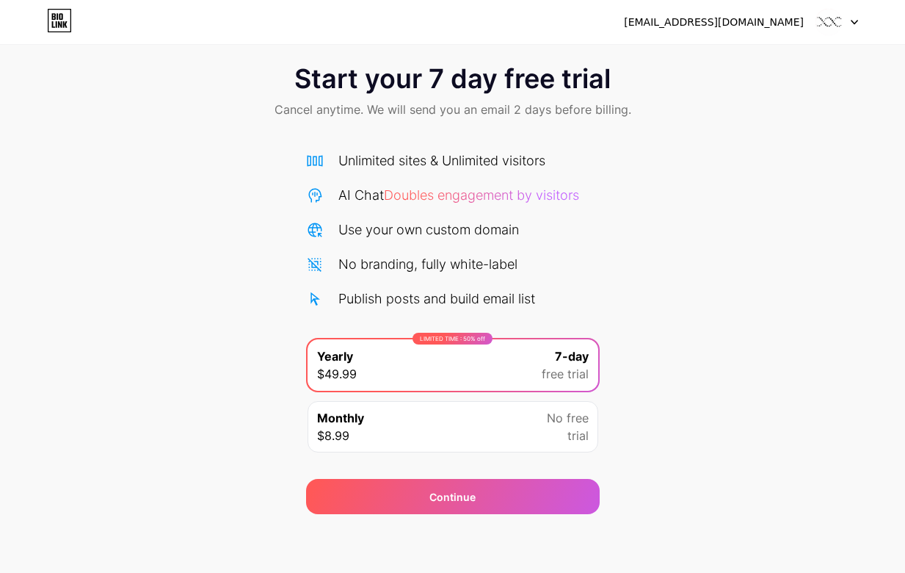
click at [390, 199] on span "Doubles engagement by visitors" at bounding box center [481, 194] width 195 height 15
click at [504, 191] on span "Doubles engagement by visitors" at bounding box center [481, 194] width 195 height 15
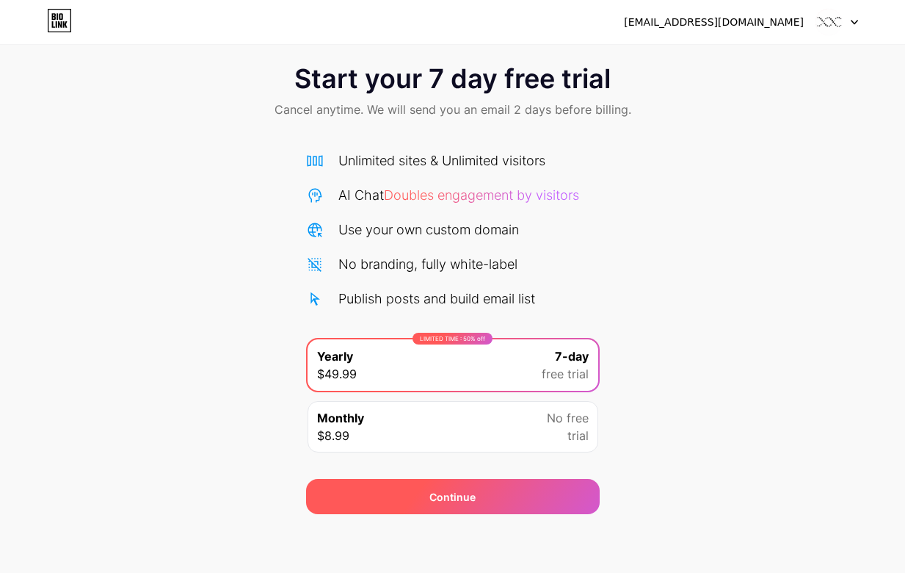
click at [499, 496] on div "Continue" at bounding box center [453, 496] width 294 height 35
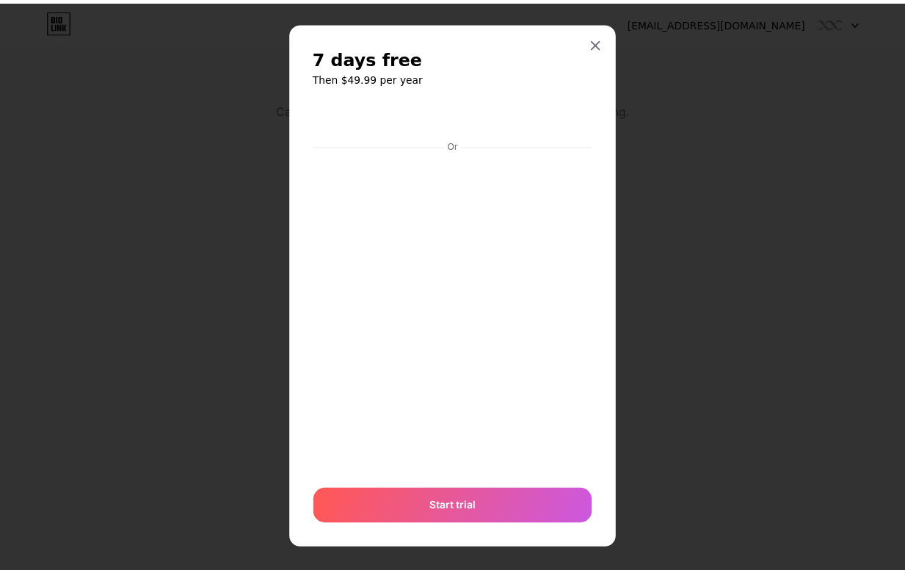
scroll to position [19, 0]
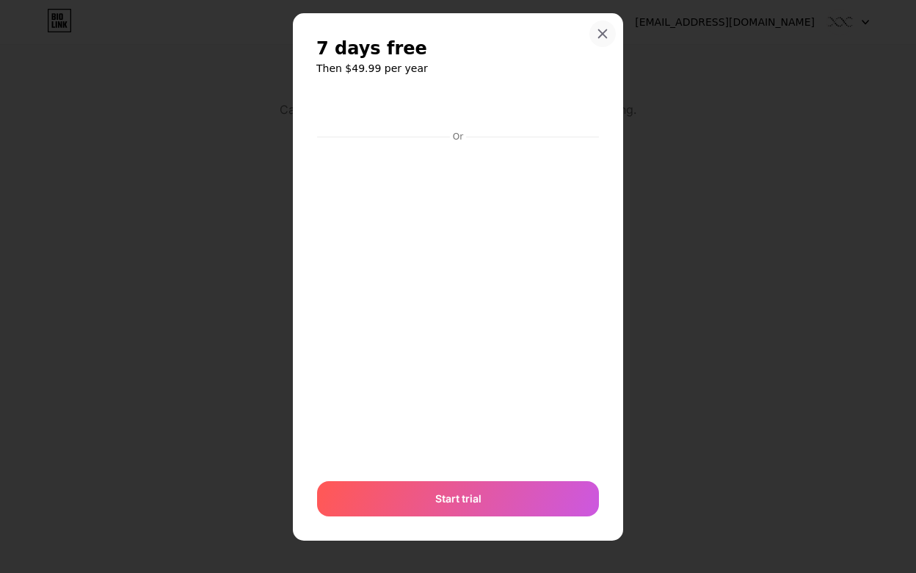
click at [598, 27] on div at bounding box center [603, 34] width 26 height 26
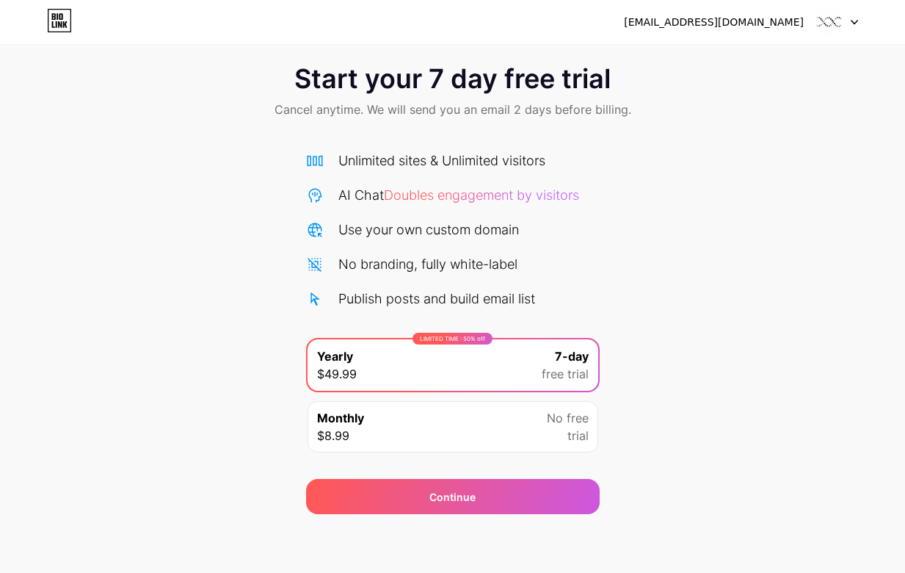
click at [733, 19] on div "[EMAIL_ADDRESS][DOMAIN_NAME]" at bounding box center [714, 22] width 180 height 15
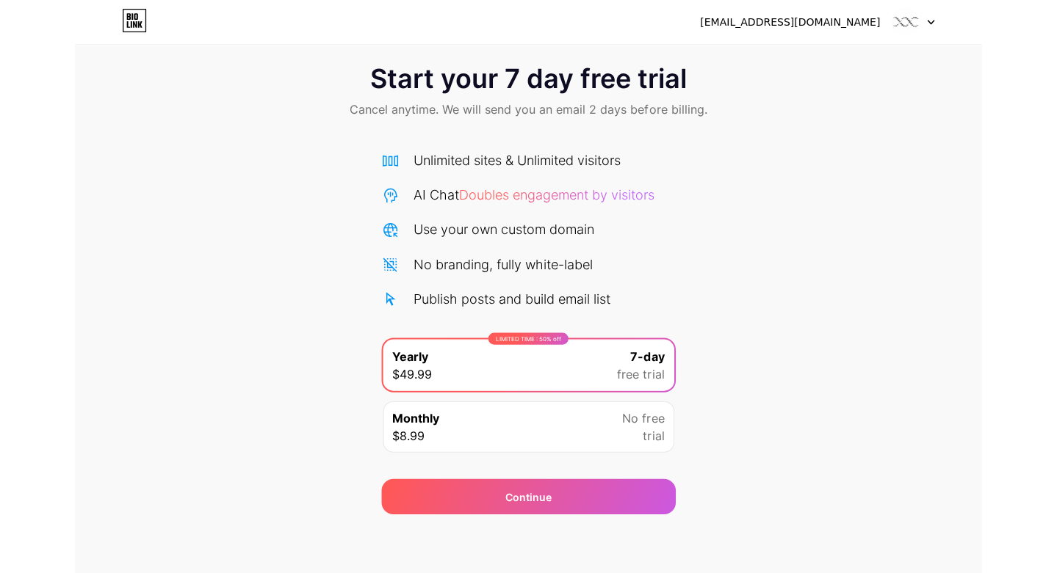
scroll to position [18, 0]
click at [916, 18] on div at bounding box center [988, 22] width 43 height 26
click at [902, 12] on div "[EMAIL_ADDRESS][DOMAIN_NAME]" at bounding box center [892, 22] width 234 height 26
click at [902, 24] on div "[EMAIL_ADDRESS][DOMAIN_NAME]" at bounding box center [865, 22] width 180 height 15
click at [916, 21] on img at bounding box center [980, 22] width 28 height 28
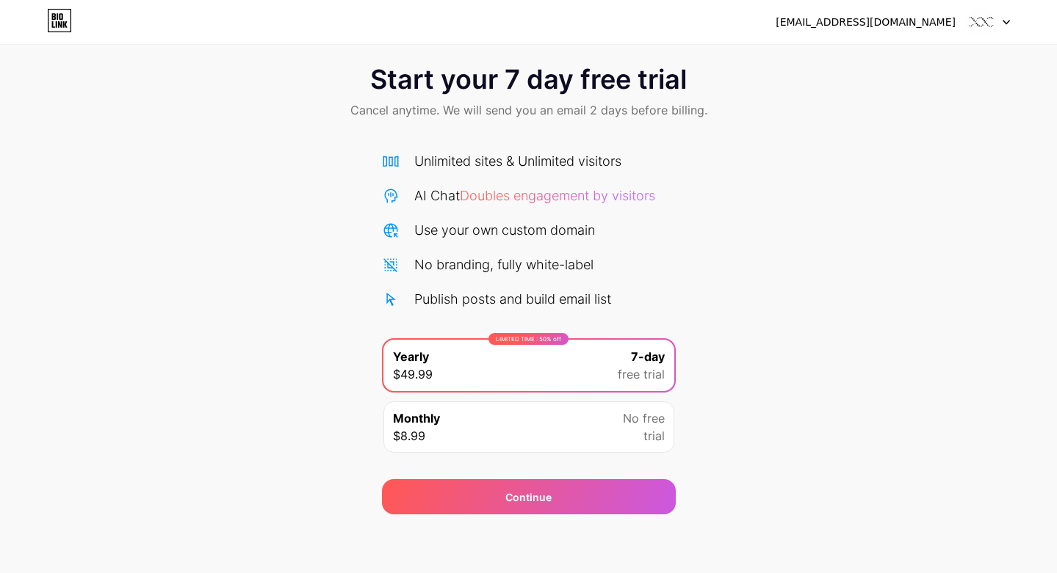
scroll to position [0, 0]
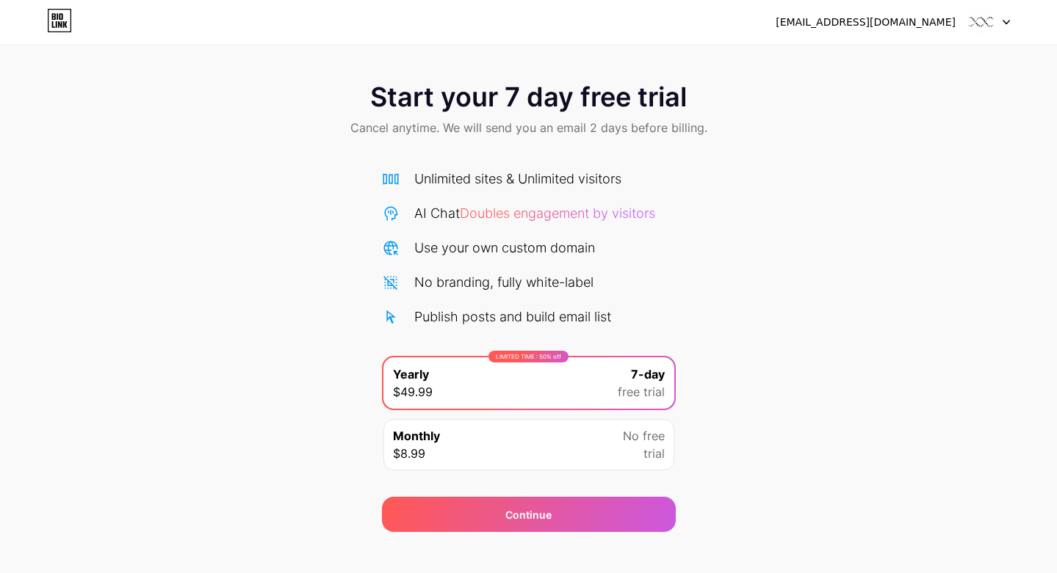
click at [69, 28] on icon at bounding box center [59, 20] width 25 height 23
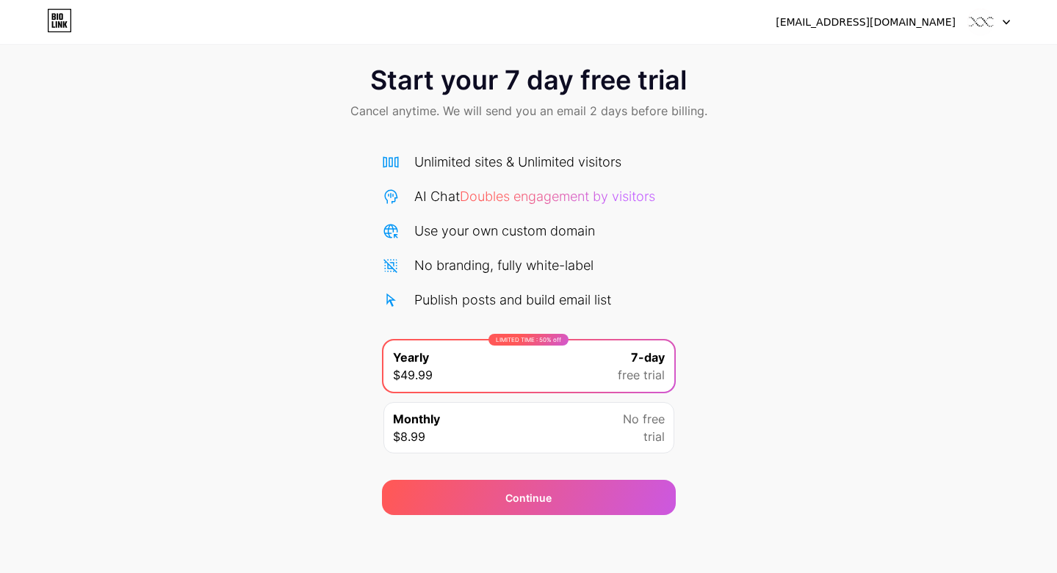
scroll to position [18, 0]
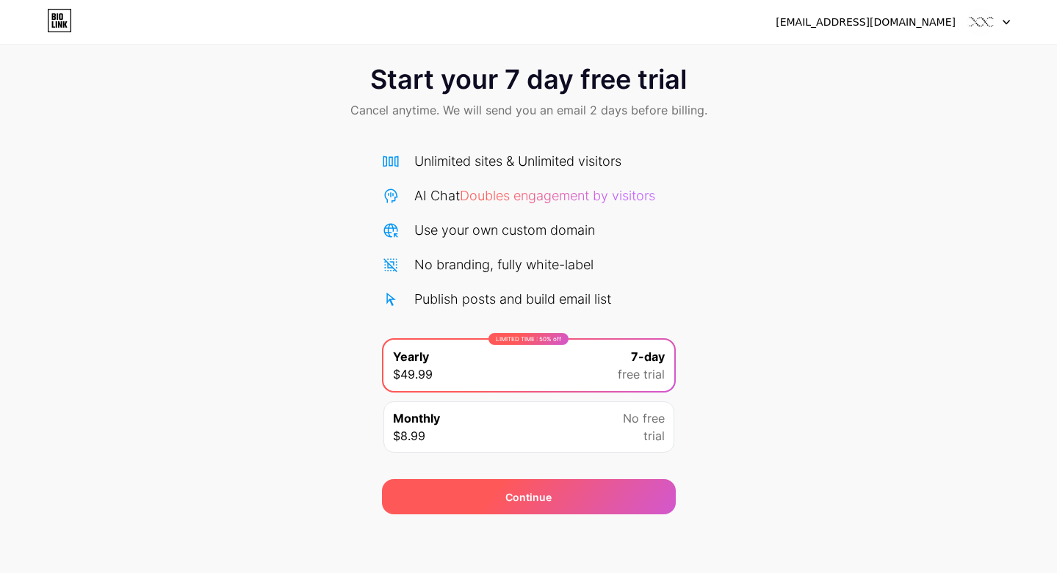
click at [555, 499] on div "Continue" at bounding box center [529, 496] width 294 height 35
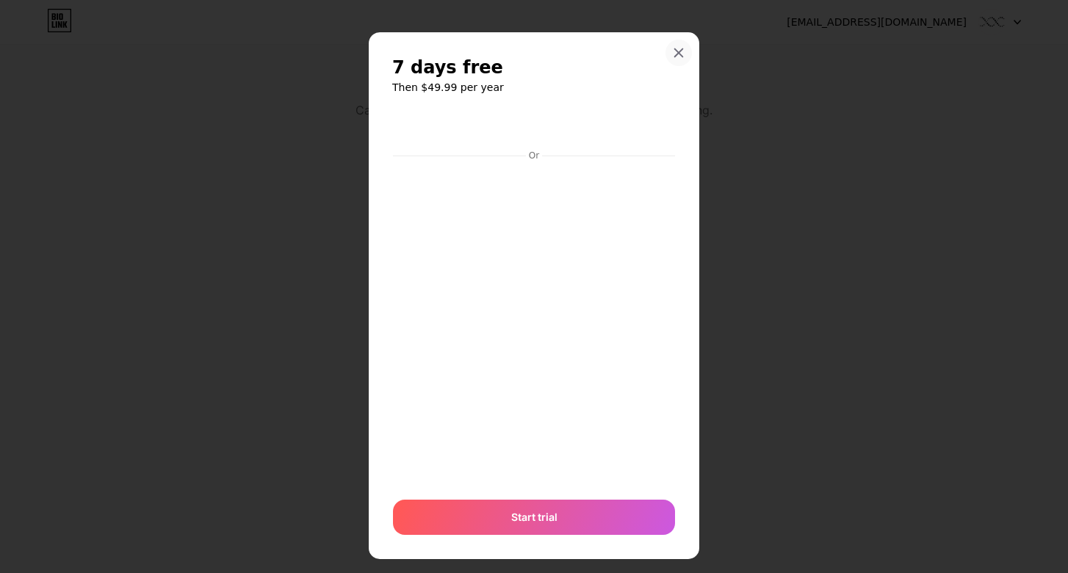
click at [675, 57] on icon at bounding box center [679, 53] width 12 height 12
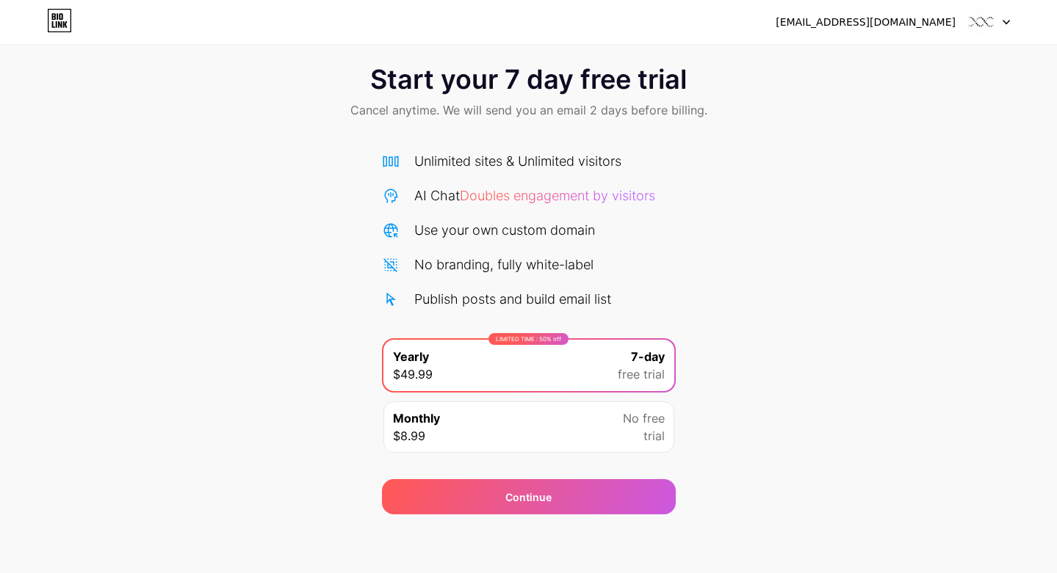
click at [537, 197] on span "Doubles engagement by visitors" at bounding box center [557, 195] width 195 height 15
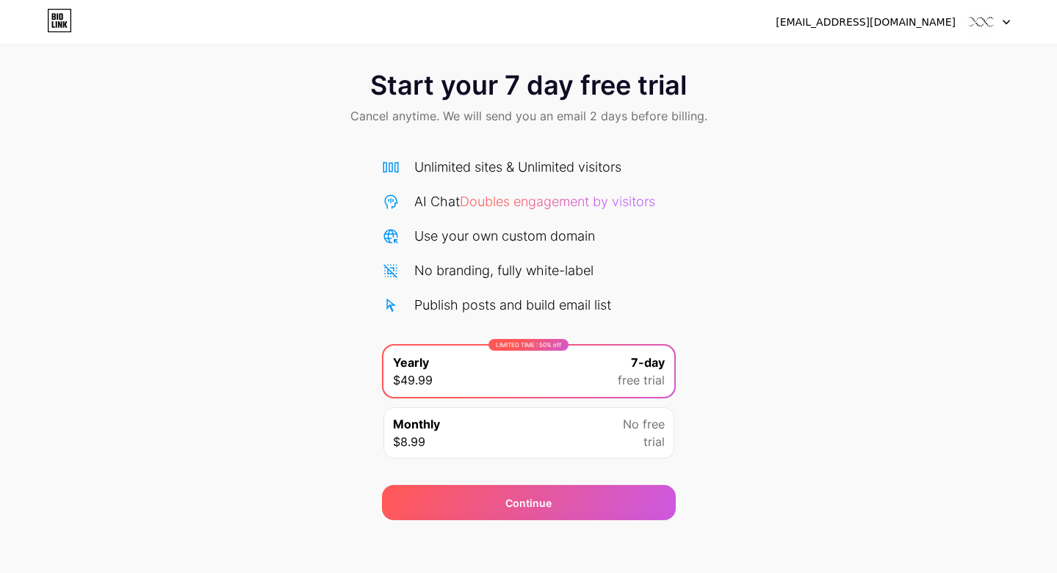
scroll to position [18, 0]
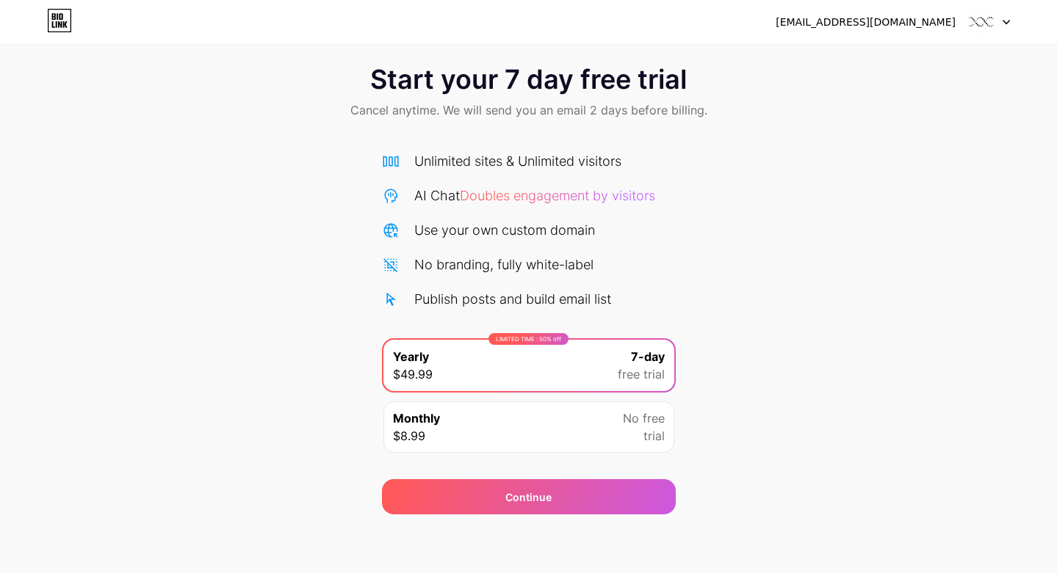
click at [910, 23] on div "[EMAIL_ADDRESS][DOMAIN_NAME]" at bounding box center [865, 22] width 180 height 15
click at [1010, 23] on div "functionalbrandsinc@gmail.com Logout" at bounding box center [528, 22] width 1057 height 26
click at [1006, 20] on icon at bounding box center [1005, 22] width 7 height 5
click at [998, 161] on div "Start your 7 day free trial Cancel anytime. We will send you an email 2 days be…" at bounding box center [528, 282] width 1057 height 465
drag, startPoint x: 389, startPoint y: 297, endPoint x: 390, endPoint y: 267, distance: 30.8
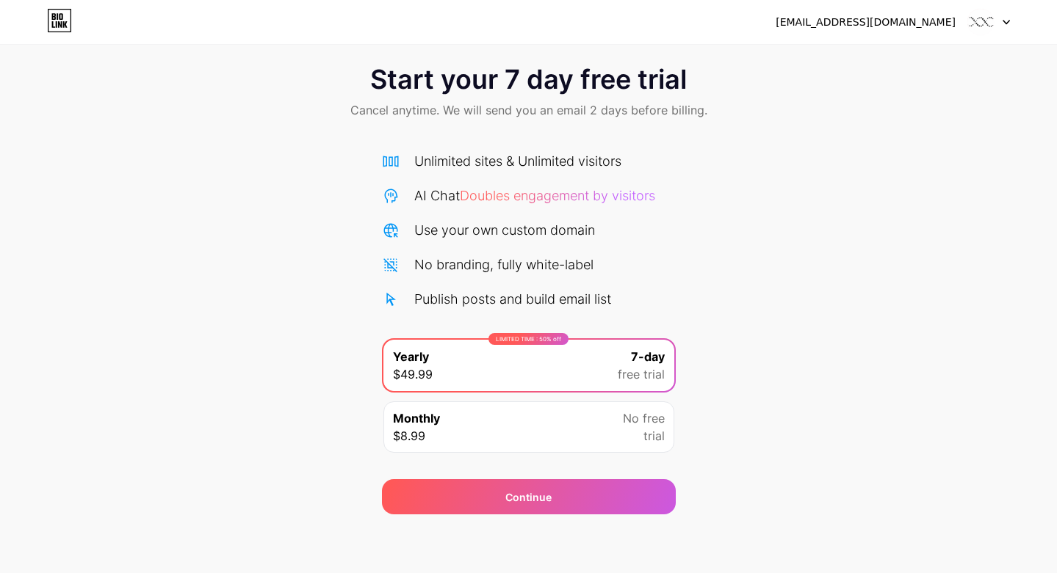
click at [389, 297] on icon at bounding box center [391, 300] width 18 height 18
click at [389, 257] on icon at bounding box center [391, 265] width 18 height 18
click at [391, 224] on icon at bounding box center [390, 230] width 14 height 14
click at [390, 189] on icon at bounding box center [390, 196] width 13 height 14
click at [391, 161] on icon at bounding box center [391, 162] width 18 height 18
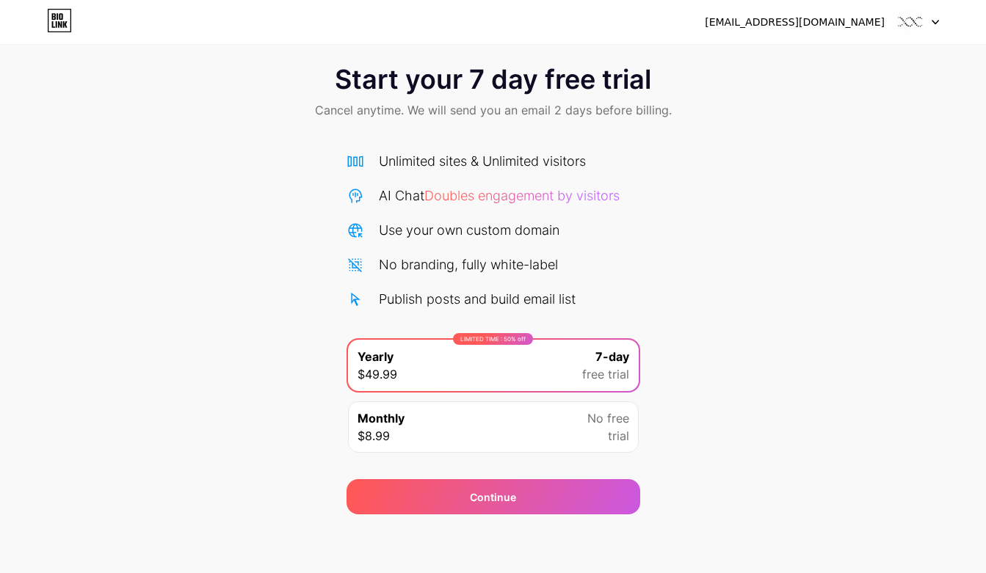
scroll to position [0, 0]
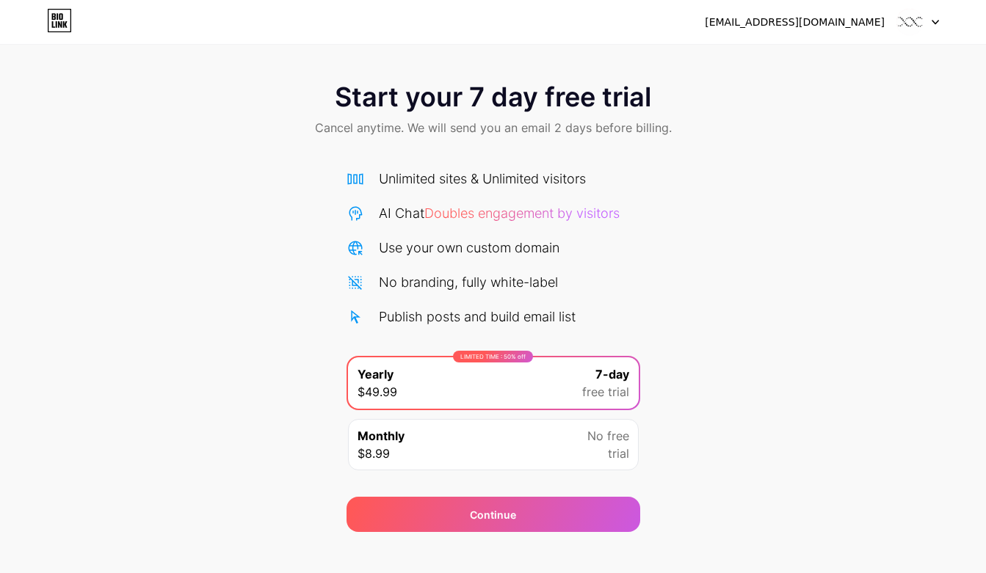
click at [814, 19] on div "[EMAIL_ADDRESS][DOMAIN_NAME]" at bounding box center [795, 22] width 180 height 15
click at [821, 27] on div "[EMAIL_ADDRESS][DOMAIN_NAME]" at bounding box center [795, 22] width 180 height 15
click at [924, 21] on div at bounding box center [917, 22] width 43 height 26
click at [808, 198] on div "Start your 7 day free trial Cancel anytime. We will send you an email 2 days be…" at bounding box center [493, 300] width 986 height 465
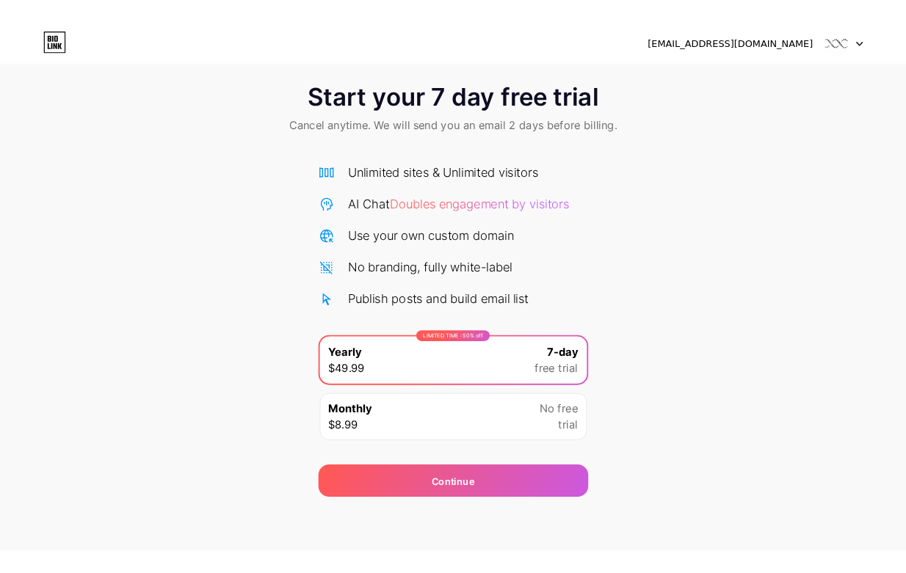
scroll to position [18, 0]
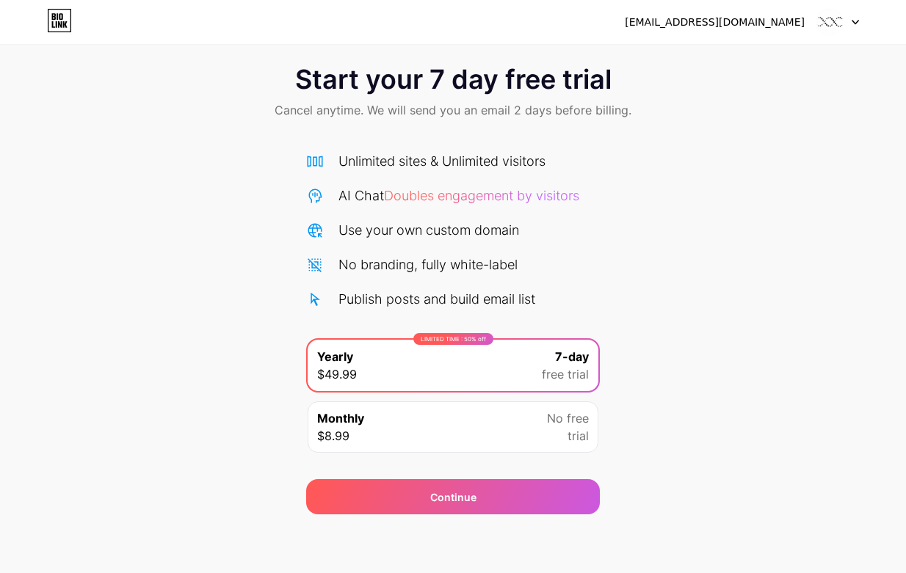
click at [742, 22] on div "[EMAIL_ADDRESS][DOMAIN_NAME]" at bounding box center [715, 22] width 180 height 15
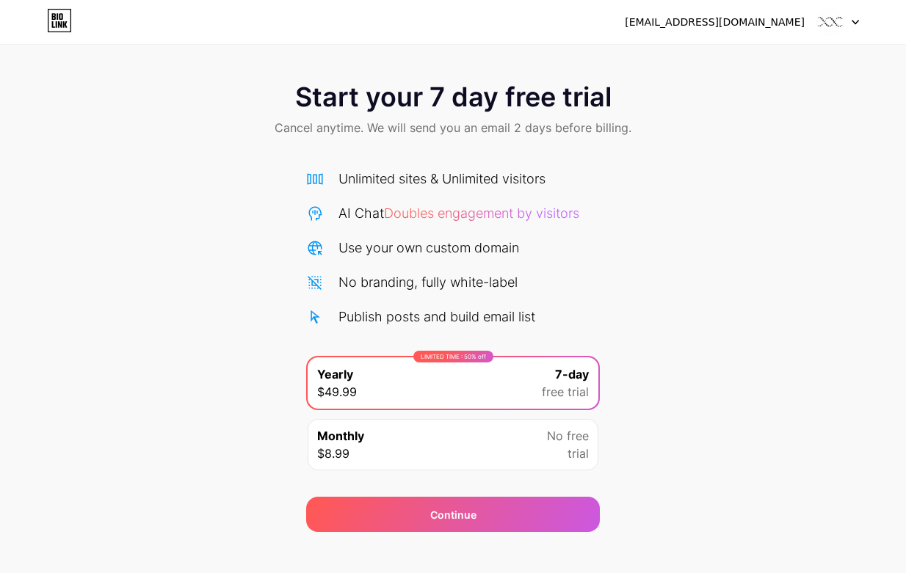
click at [743, 24] on div "[EMAIL_ADDRESS][DOMAIN_NAME]" at bounding box center [715, 22] width 180 height 15
click at [849, 21] on div at bounding box center [837, 22] width 43 height 26
